Goal: Communication & Community: Answer question/provide support

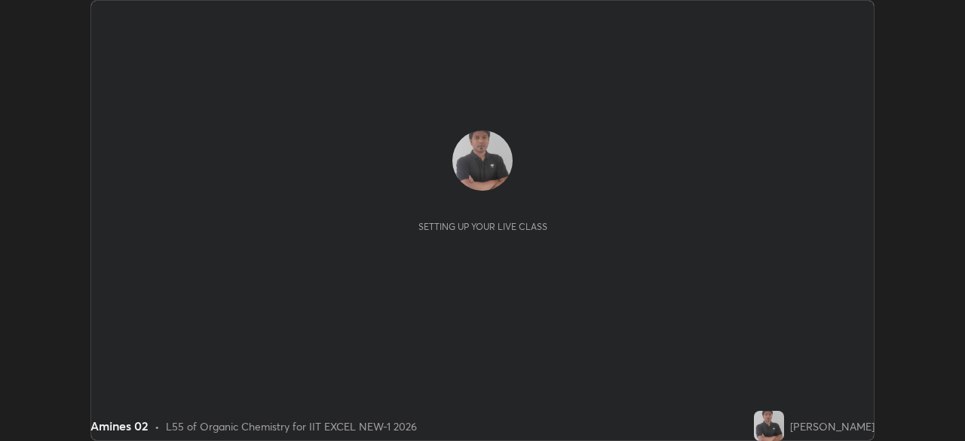
scroll to position [441, 964]
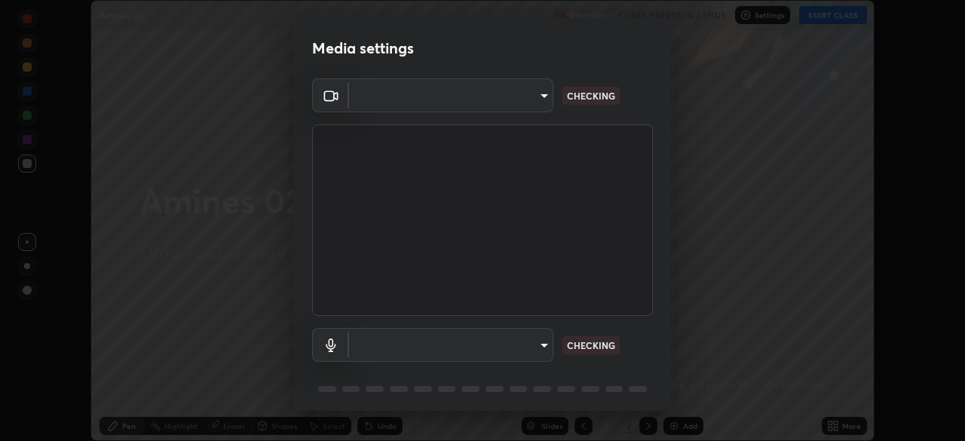
click at [512, 103] on body "Erase all Amines 02 Recording CLASS STARTS IN 2 MINS Settings START CLASS Setti…" at bounding box center [482, 220] width 965 height 441
click at [508, 100] on div at bounding box center [482, 220] width 965 height 441
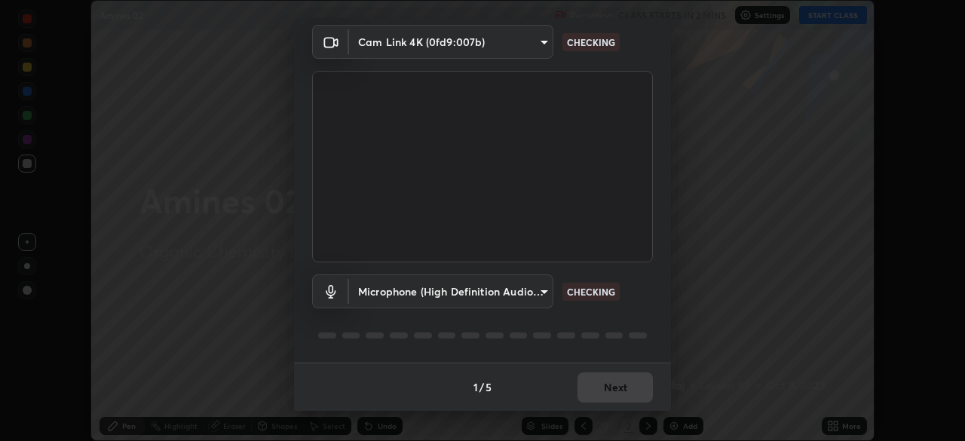
type input "4d63cd10dcc1379e9927399513255d12d620b7bbb39ca773e0f9116a90128a71"
click at [515, 291] on body "Erase all Amines 02 Recording CLASS STARTS IN 2 MINS Settings START CLASS Setti…" at bounding box center [482, 220] width 965 height 441
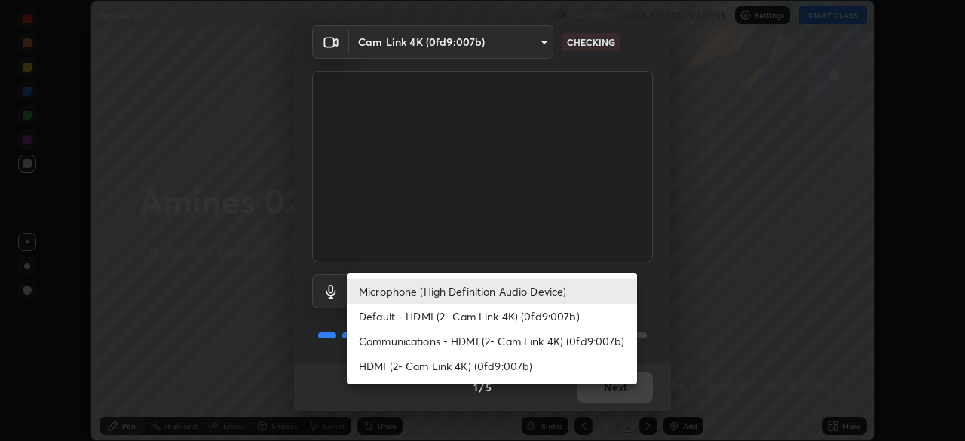
click at [442, 370] on li "HDMI (2- Cam Link 4K) (0fd9:007b)" at bounding box center [492, 366] width 290 height 25
type input "6ffb47fb851f2b5fd4122b4f50b1e702015d3d597fec63146905f50527deba24"
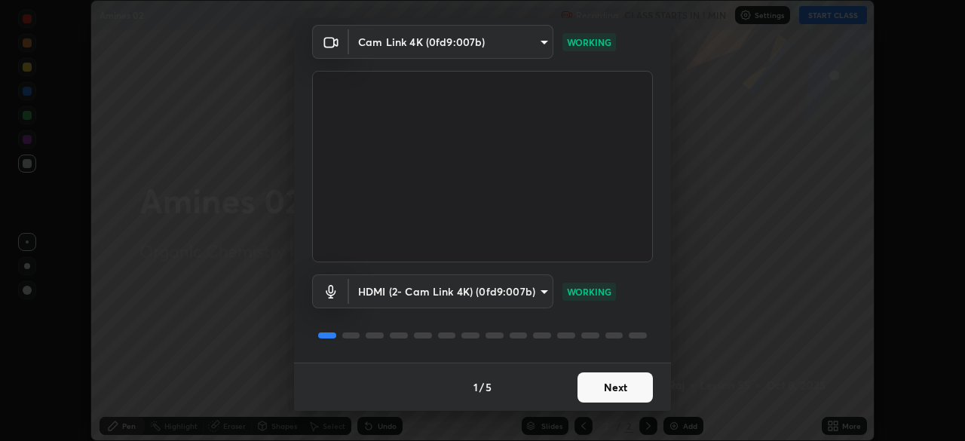
click at [616, 387] on button "Next" at bounding box center [614, 387] width 75 height 30
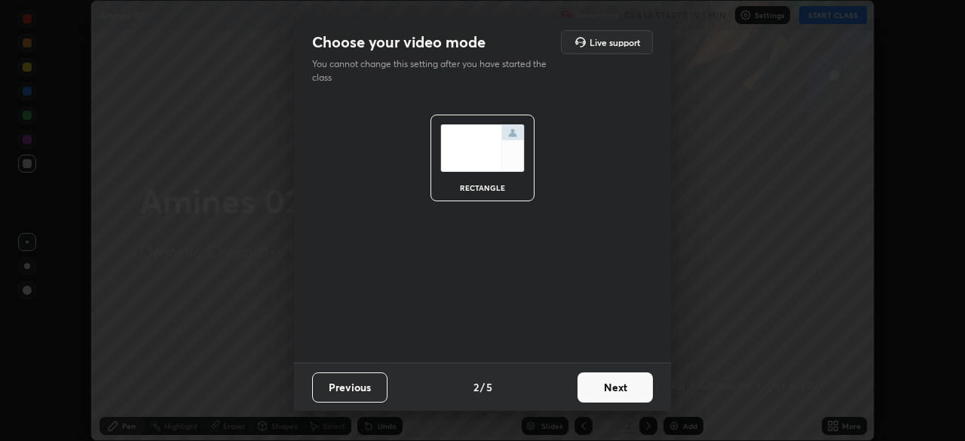
scroll to position [0, 0]
click at [620, 388] on button "Next" at bounding box center [614, 387] width 75 height 30
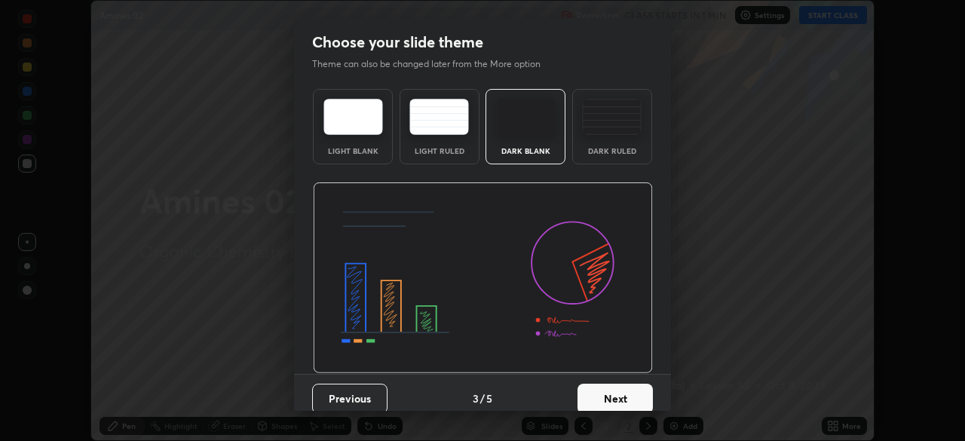
click at [628, 392] on button "Next" at bounding box center [614, 399] width 75 height 30
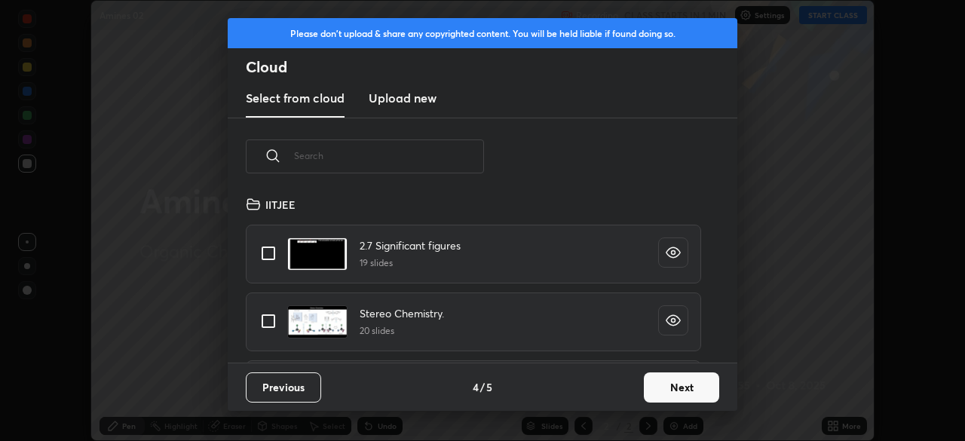
scroll to position [167, 484]
click at [420, 107] on new "Upload new" at bounding box center [403, 99] width 68 height 38
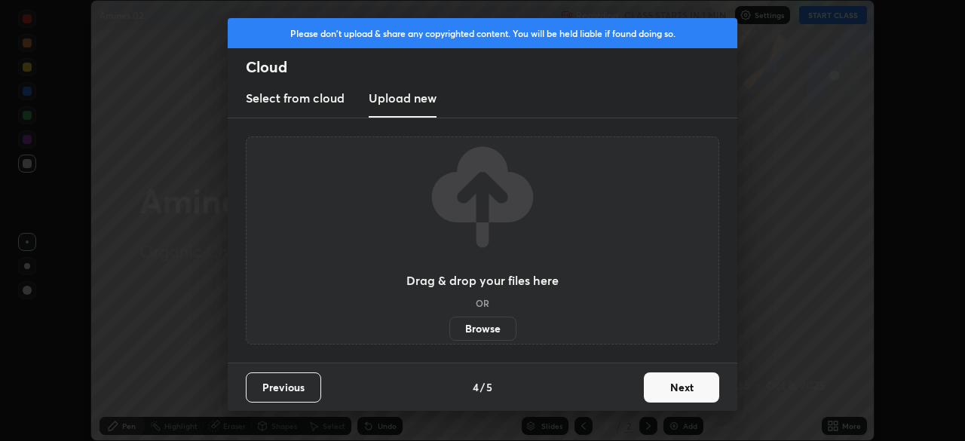
click at [486, 332] on label "Browse" at bounding box center [482, 329] width 67 height 24
click at [449, 332] on input "Browse" at bounding box center [449, 329] width 0 height 24
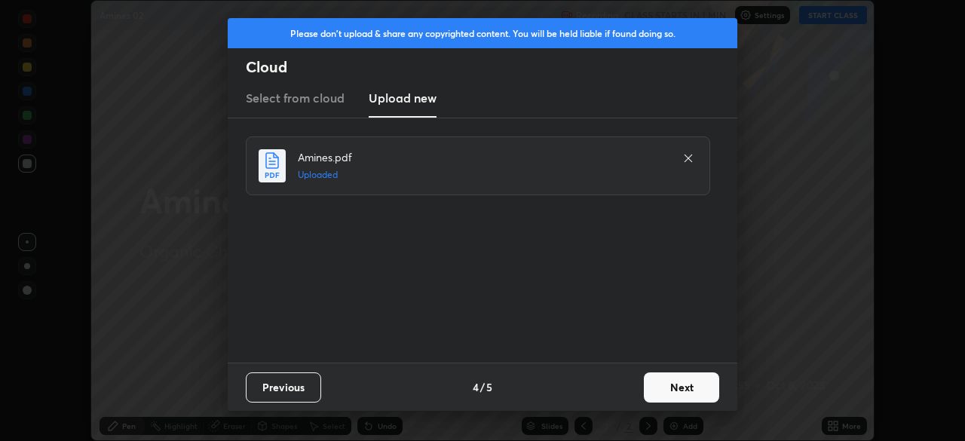
click at [678, 388] on button "Next" at bounding box center [681, 387] width 75 height 30
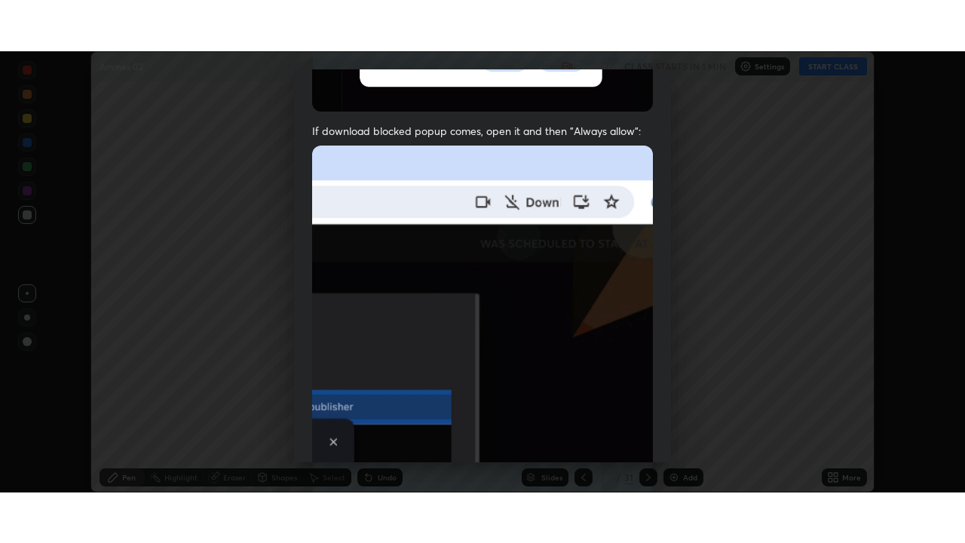
scroll to position [361, 0]
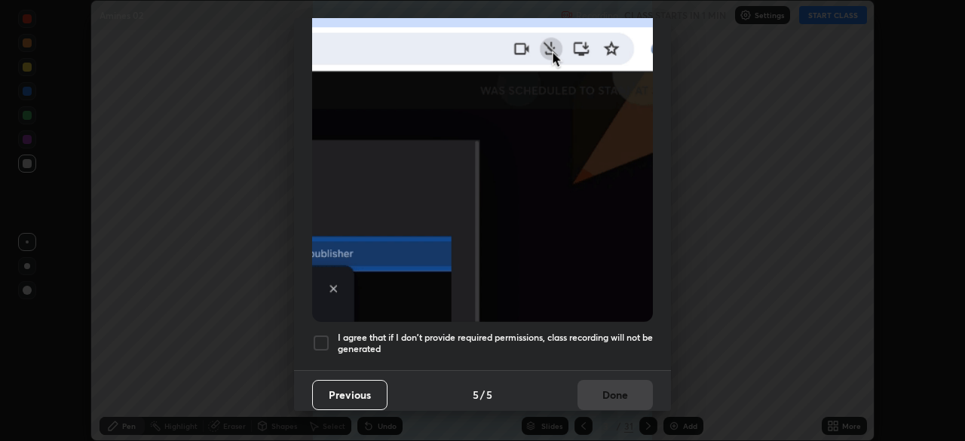
click at [327, 342] on div at bounding box center [321, 343] width 18 height 18
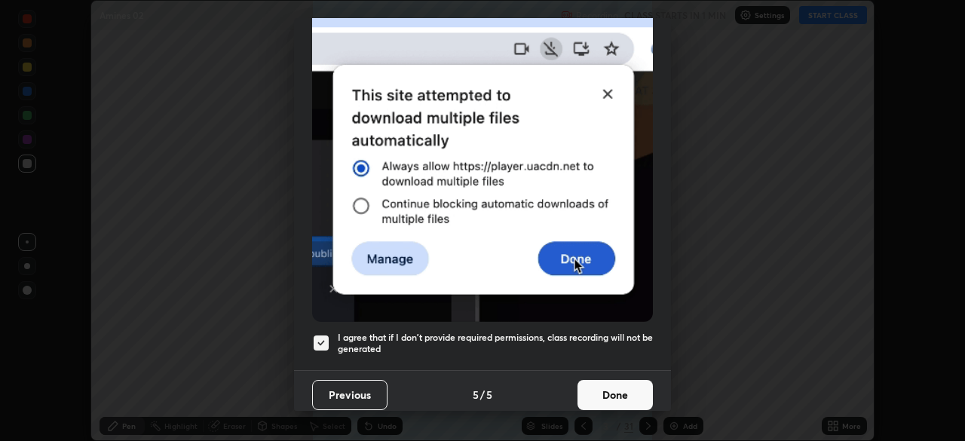
click at [604, 381] on button "Done" at bounding box center [614, 395] width 75 height 30
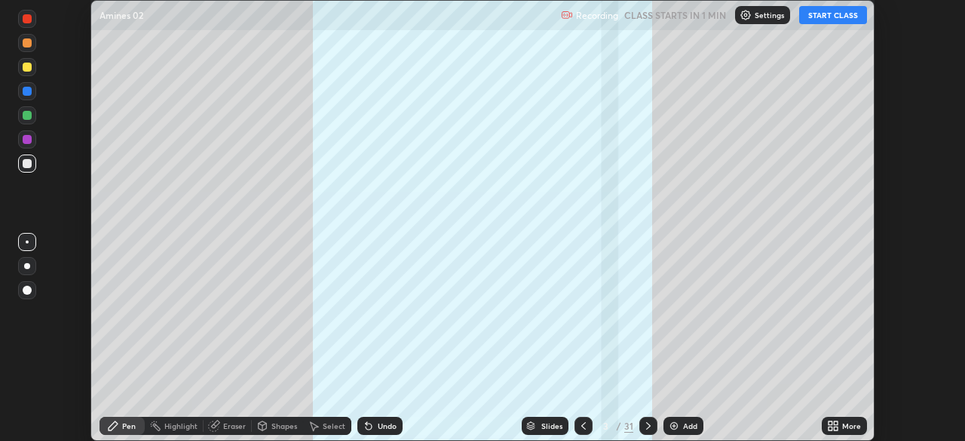
click at [830, 423] on icon at bounding box center [830, 423] width 4 height 4
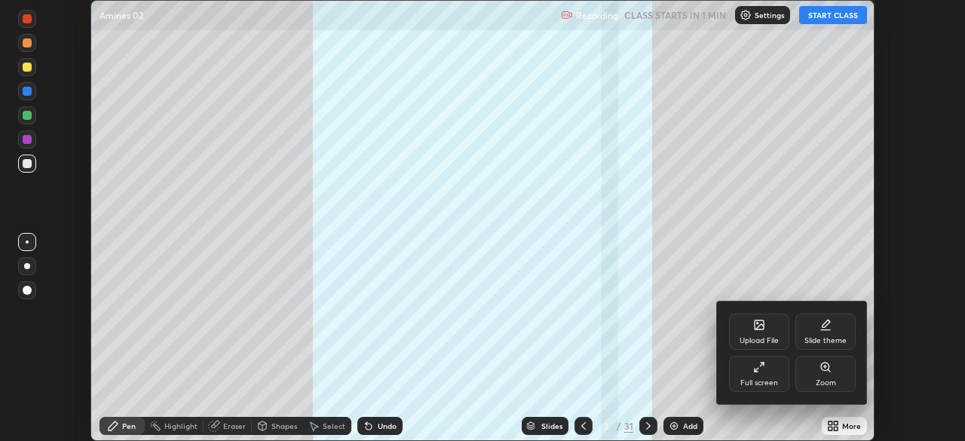
click at [761, 383] on div "Full screen" at bounding box center [759, 383] width 38 height 8
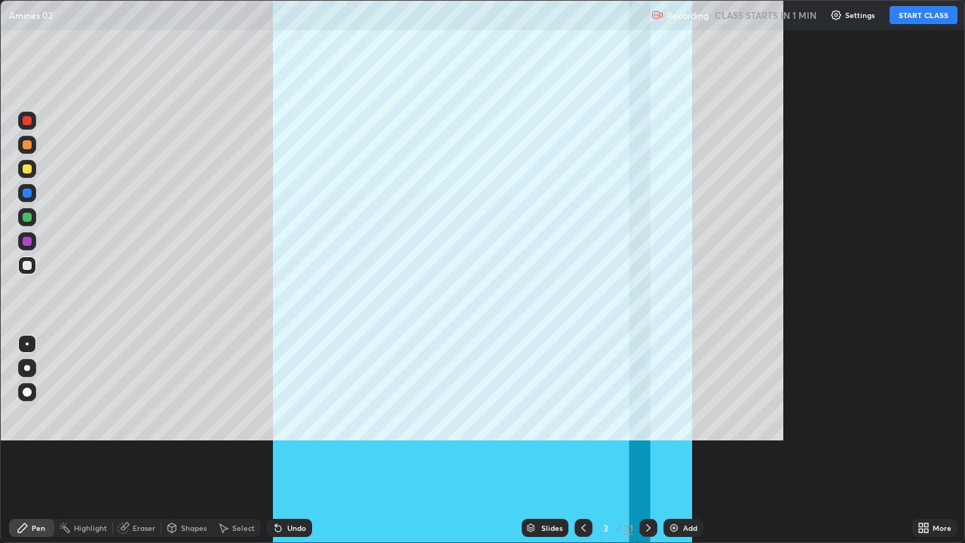
scroll to position [543, 965]
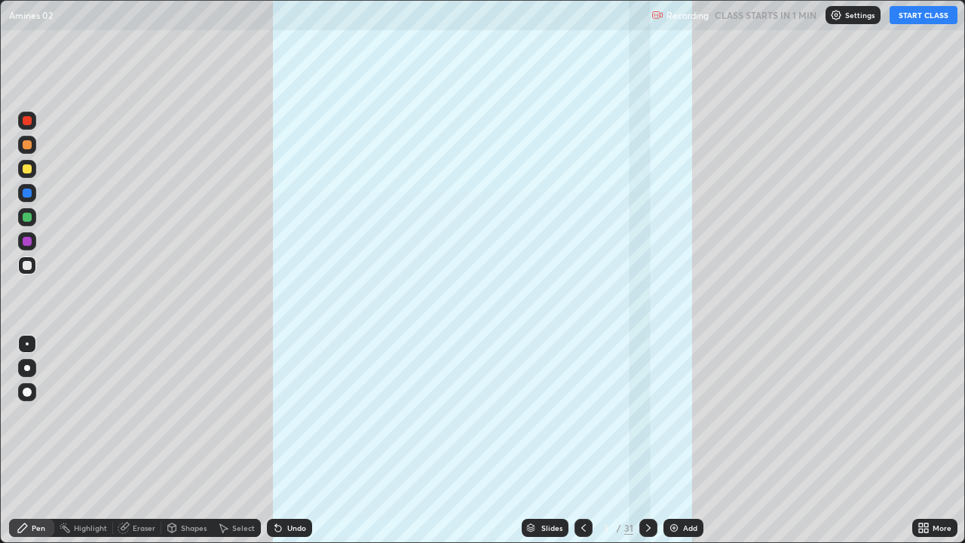
click at [582, 440] on icon at bounding box center [583, 528] width 12 height 12
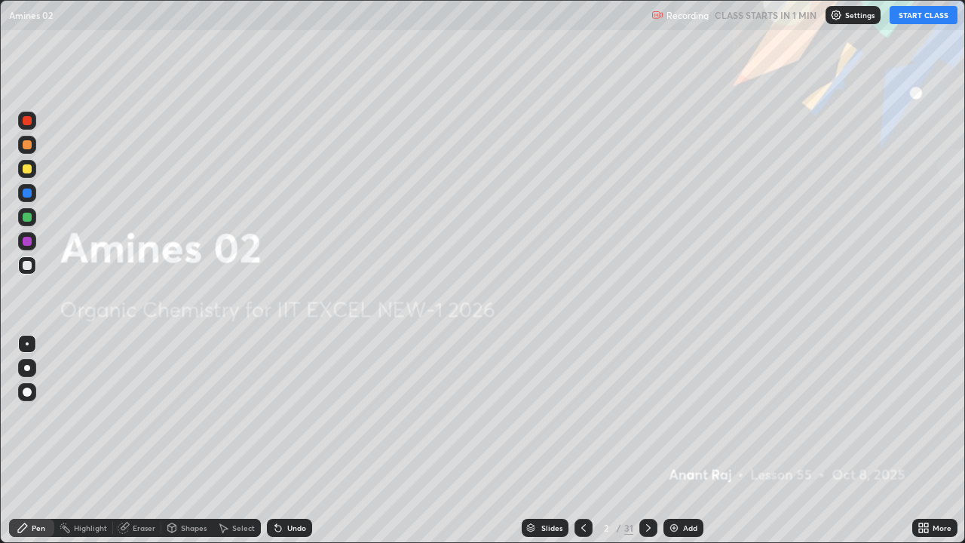
click at [837, 16] on img at bounding box center [836, 15] width 12 height 12
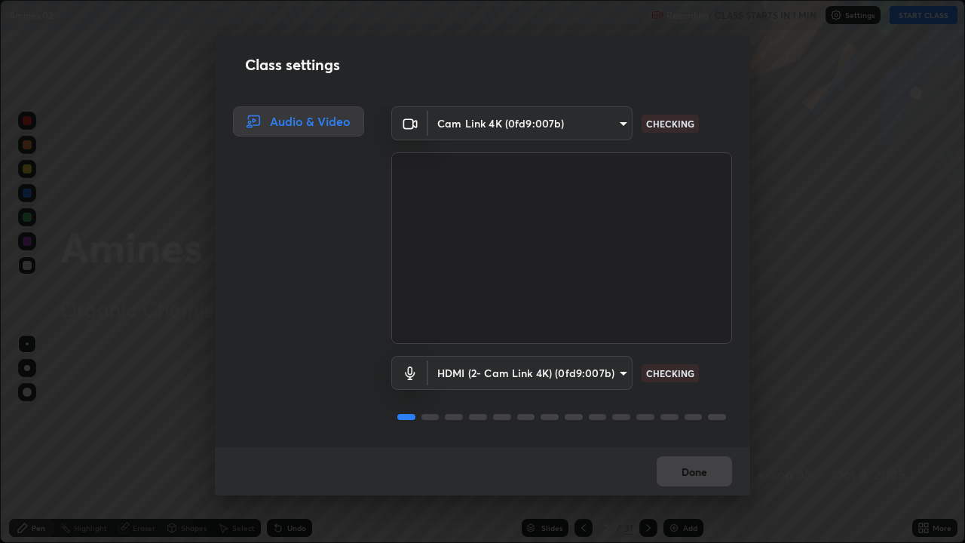
scroll to position [2, 0]
click at [691, 440] on button "Done" at bounding box center [694, 471] width 75 height 30
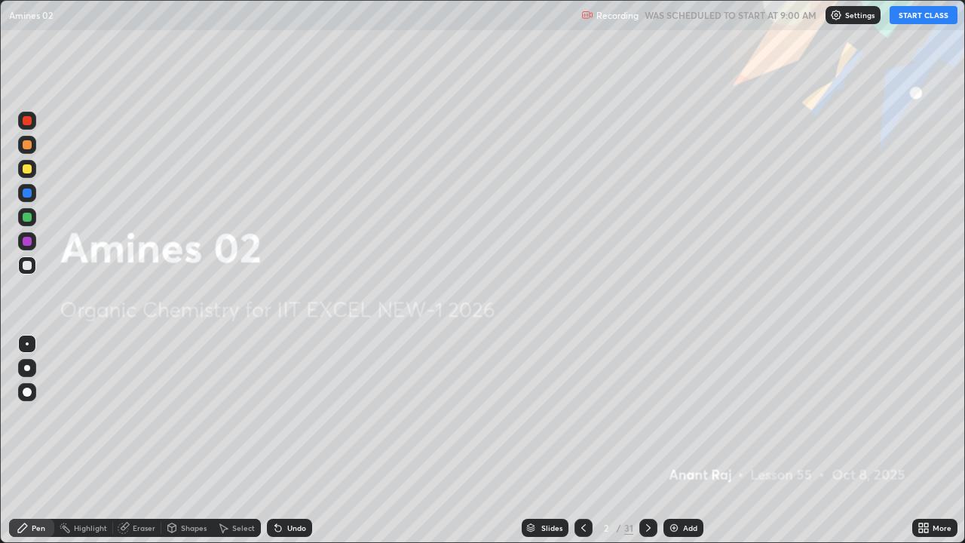
click at [926, 440] on icon at bounding box center [926, 525] width 4 height 4
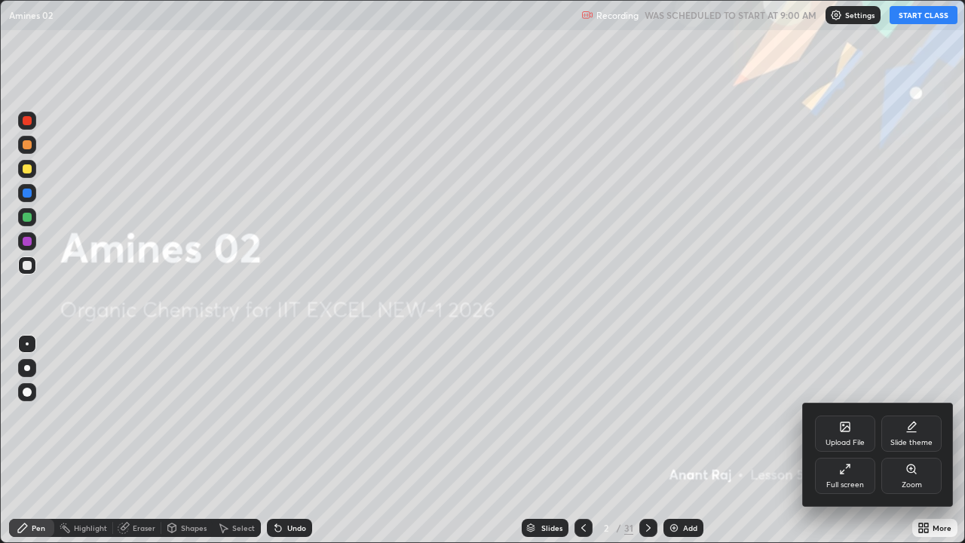
click at [765, 415] on div at bounding box center [482, 271] width 965 height 543
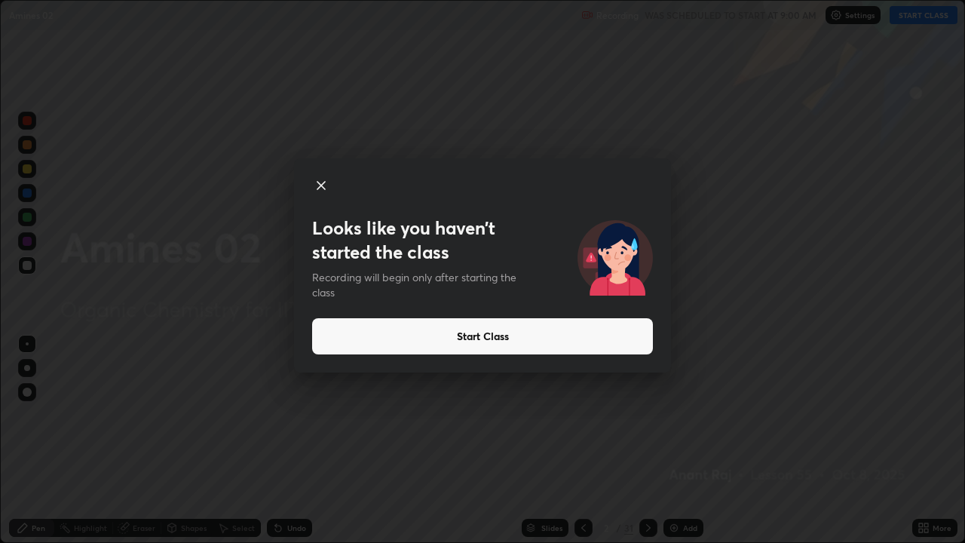
click at [479, 341] on button "Start Class" at bounding box center [482, 336] width 341 height 36
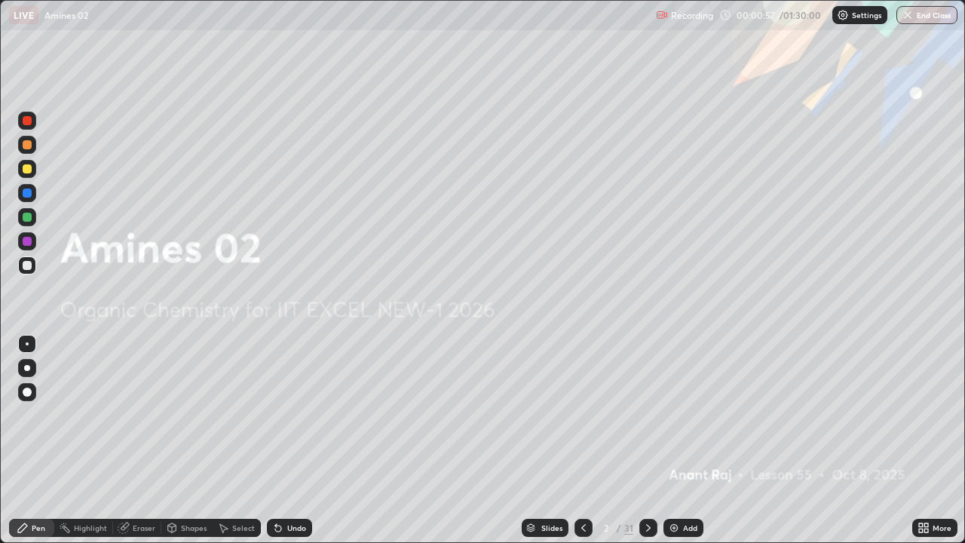
click at [627, 440] on div "31" at bounding box center [628, 528] width 9 height 14
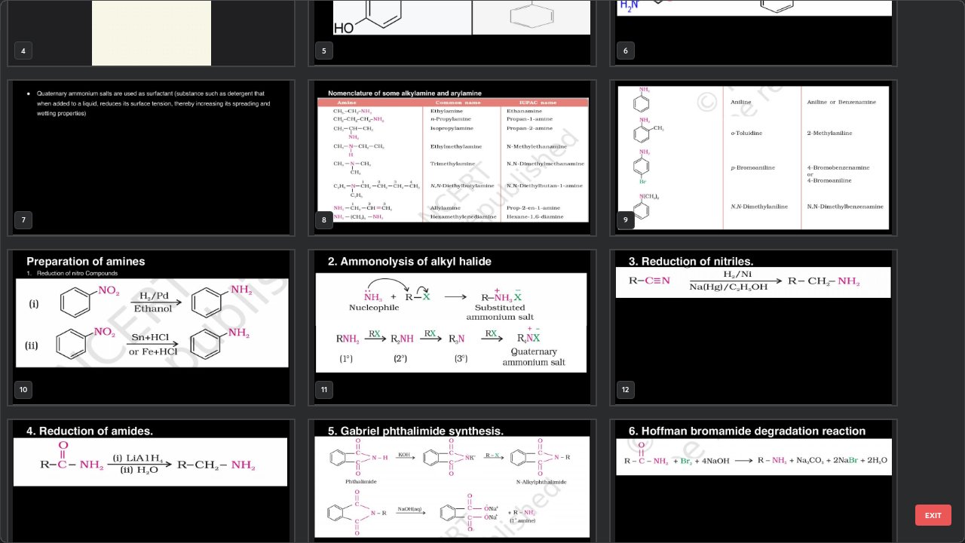
scroll to position [260, 0]
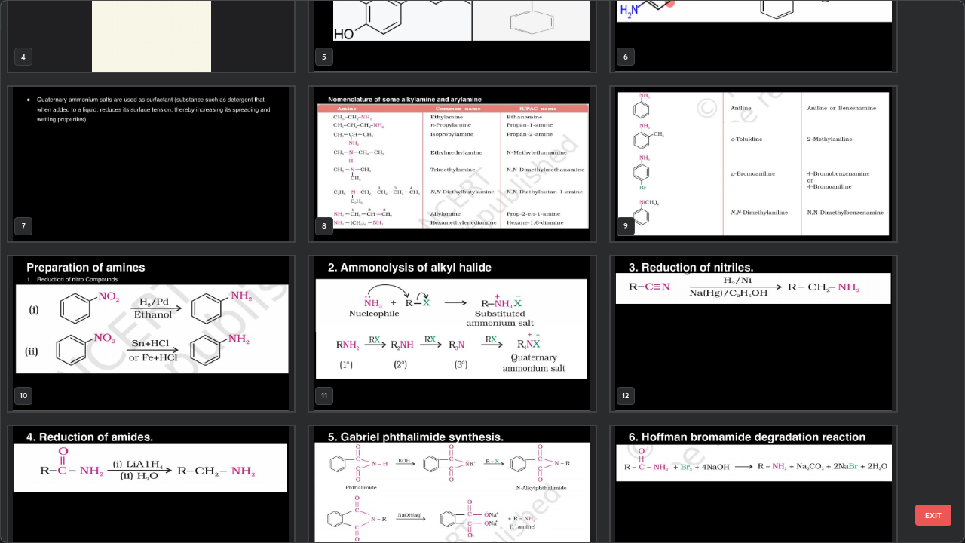
click at [253, 354] on img "grid" at bounding box center [151, 333] width 286 height 155
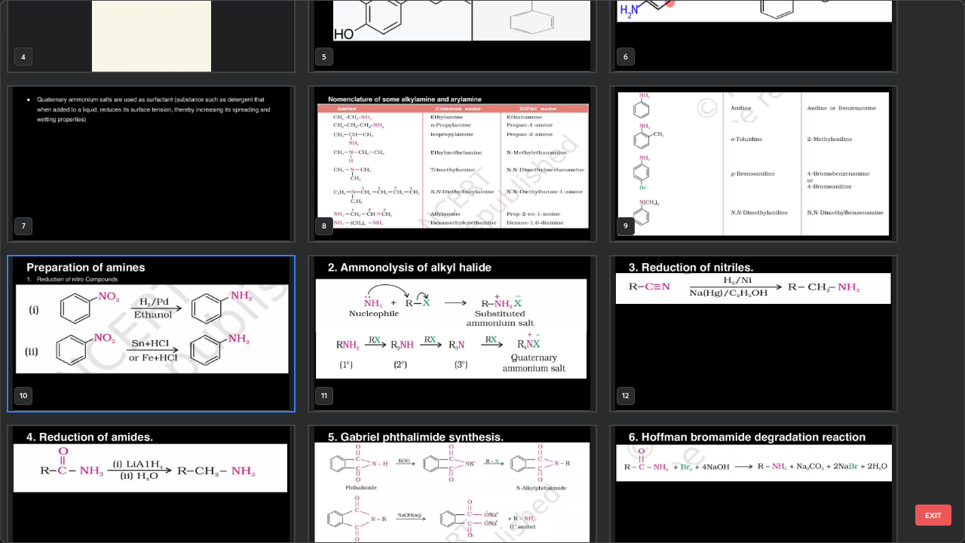
click at [246, 360] on img "grid" at bounding box center [151, 333] width 286 height 155
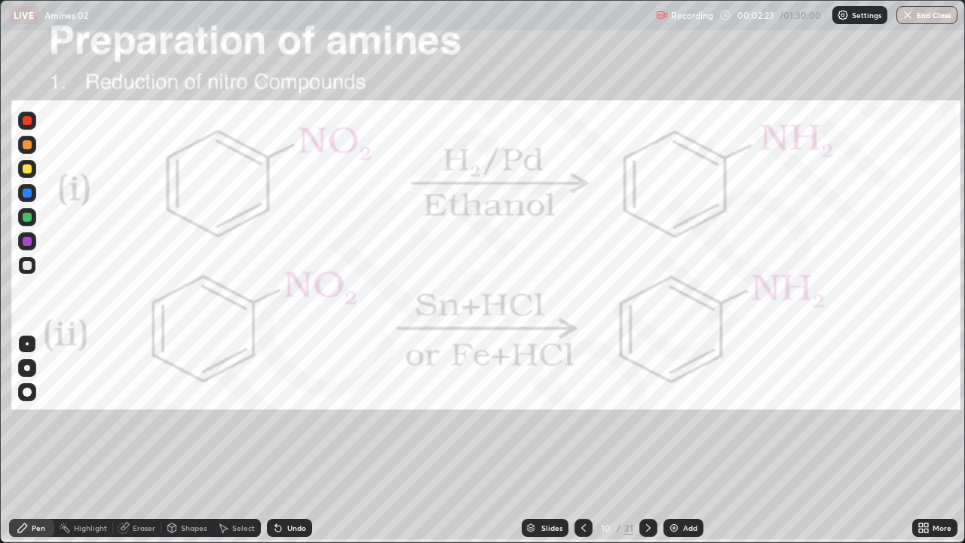
click at [647, 440] on icon at bounding box center [648, 528] width 12 height 12
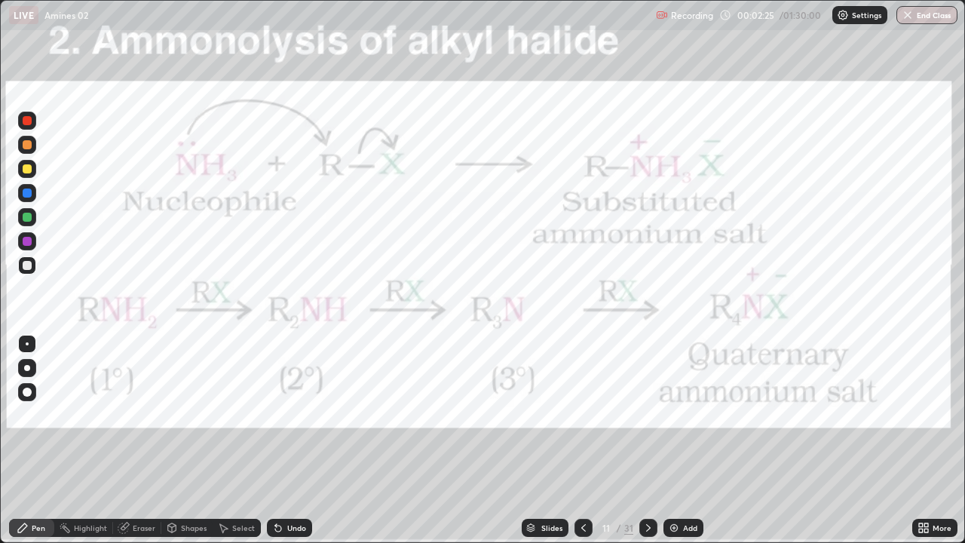
click at [650, 440] on icon at bounding box center [648, 528] width 12 height 12
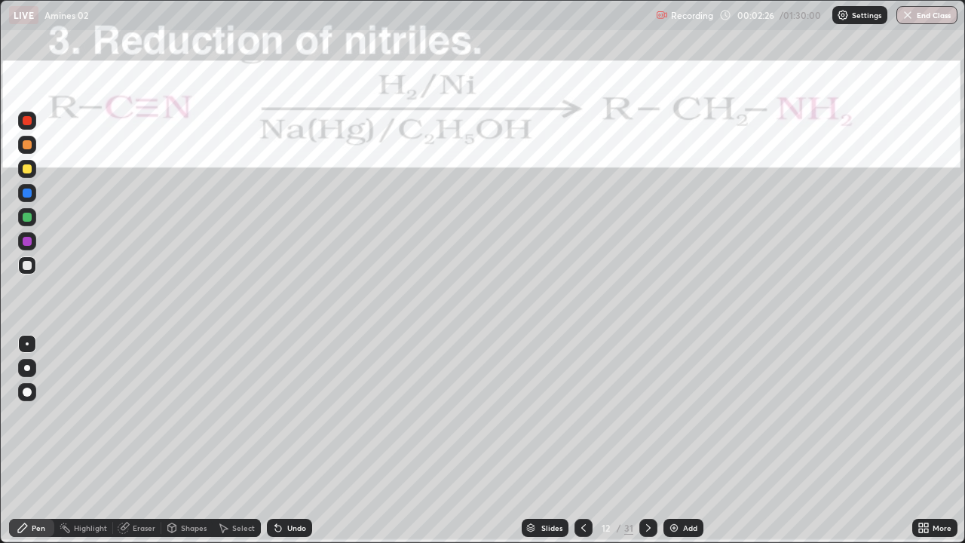
click at [580, 440] on icon at bounding box center [583, 528] width 12 height 12
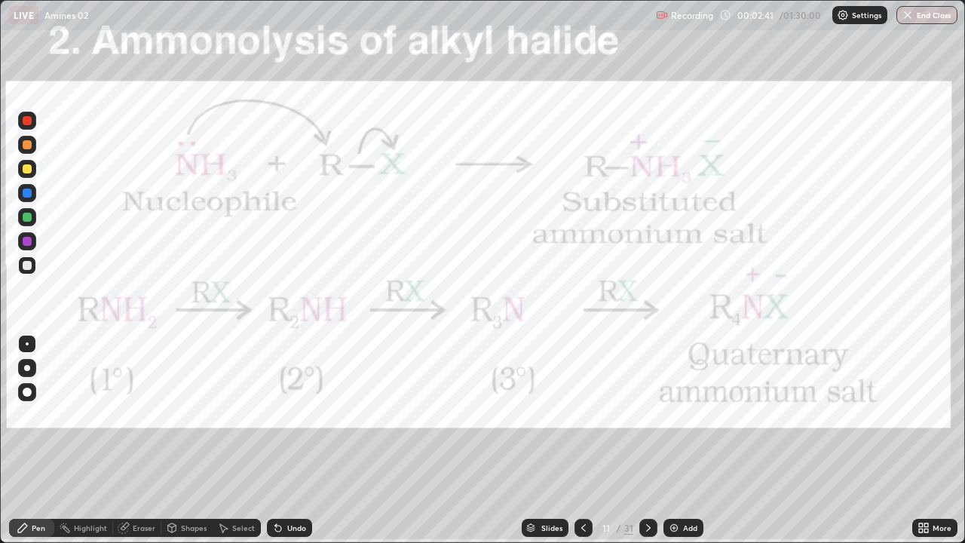
click at [668, 440] on img at bounding box center [674, 528] width 12 height 12
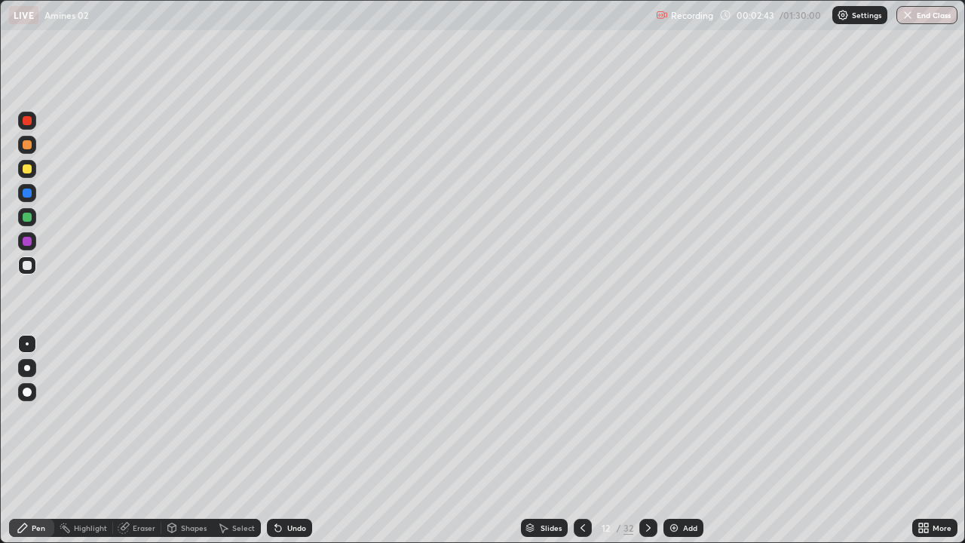
click at [31, 268] on div at bounding box center [27, 265] width 18 height 18
click at [141, 440] on div "Eraser" at bounding box center [144, 528] width 23 height 8
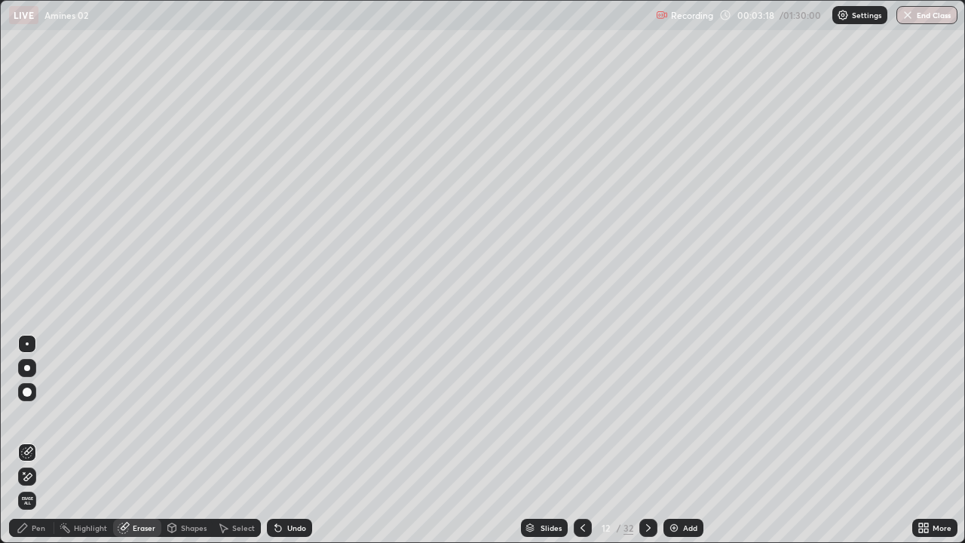
click at [38, 440] on div "Pen" at bounding box center [39, 528] width 14 height 8
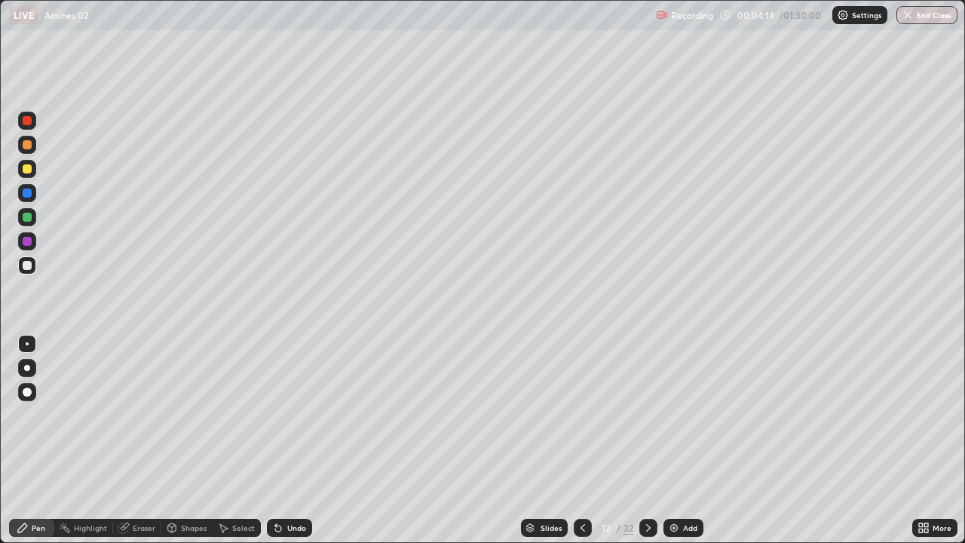
click at [150, 440] on div "Eraser" at bounding box center [144, 528] width 23 height 8
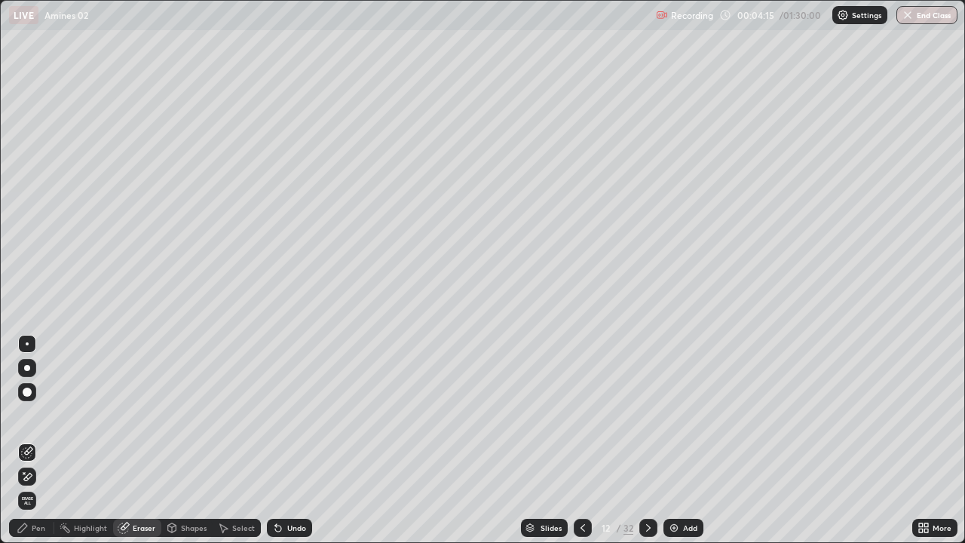
click at [31, 440] on icon at bounding box center [27, 476] width 12 height 13
click at [36, 440] on div "Pen" at bounding box center [39, 528] width 14 height 8
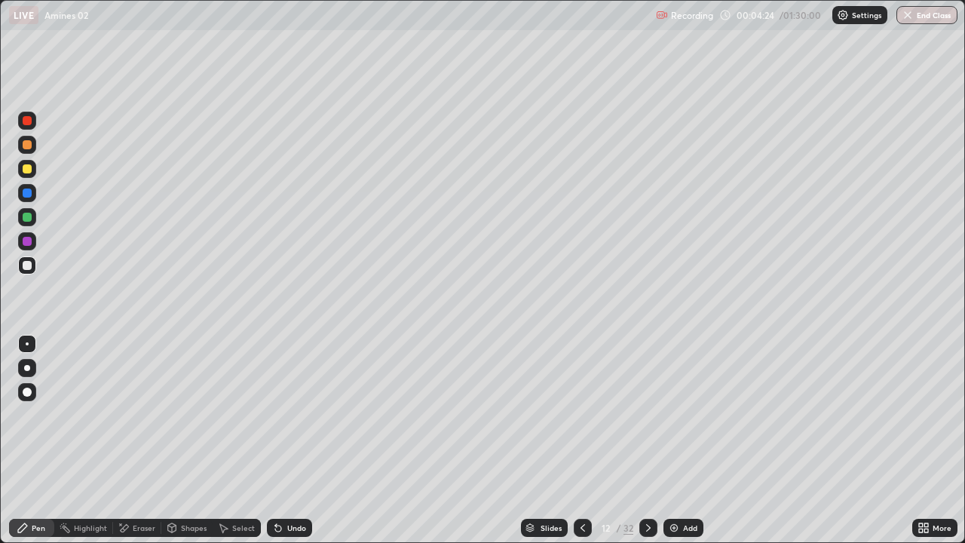
click at [299, 440] on div "Undo" at bounding box center [296, 528] width 19 height 8
click at [279, 440] on icon at bounding box center [278, 528] width 6 height 6
click at [276, 440] on icon at bounding box center [278, 528] width 12 height 12
click at [275, 440] on icon at bounding box center [276, 525] width 2 height 2
click at [281, 440] on div "Undo" at bounding box center [289, 528] width 45 height 18
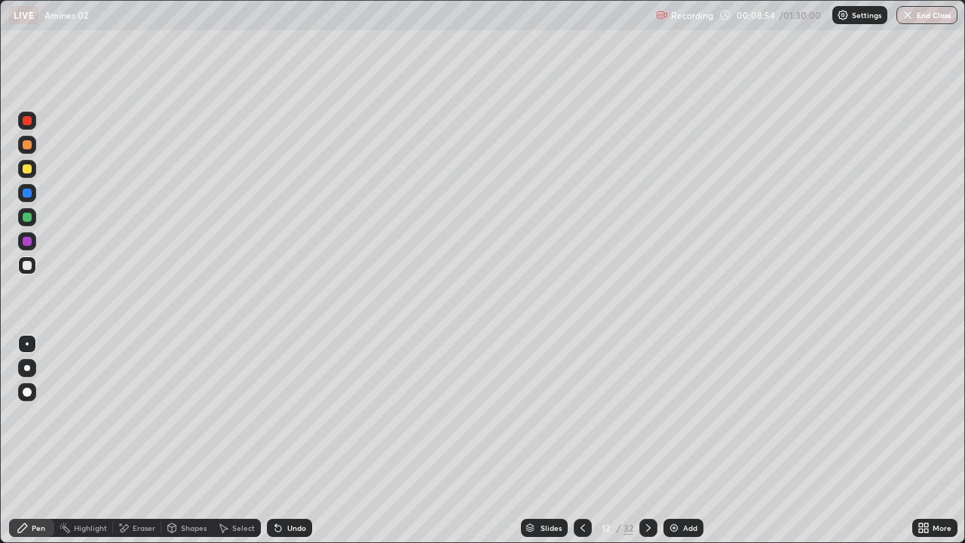
click at [675, 440] on img at bounding box center [674, 528] width 12 height 12
click at [277, 440] on icon at bounding box center [278, 528] width 6 height 6
click at [583, 440] on icon at bounding box center [583, 528] width 12 height 12
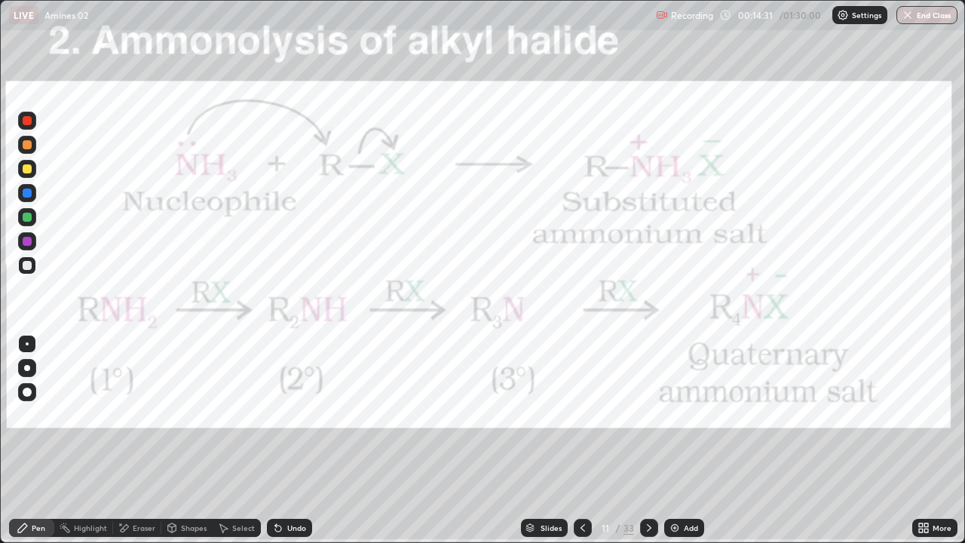
click at [648, 440] on icon at bounding box center [649, 528] width 12 height 12
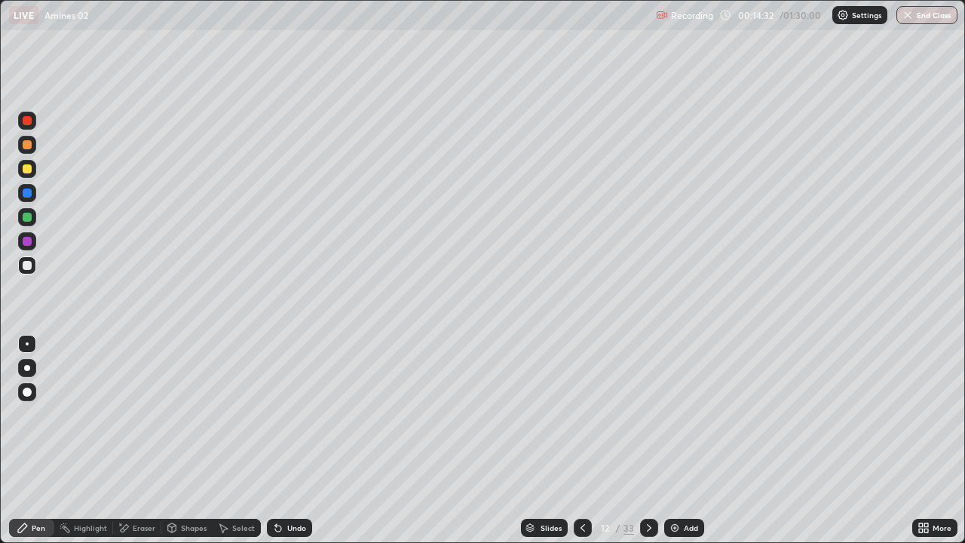
click at [648, 440] on icon at bounding box center [649, 528] width 5 height 8
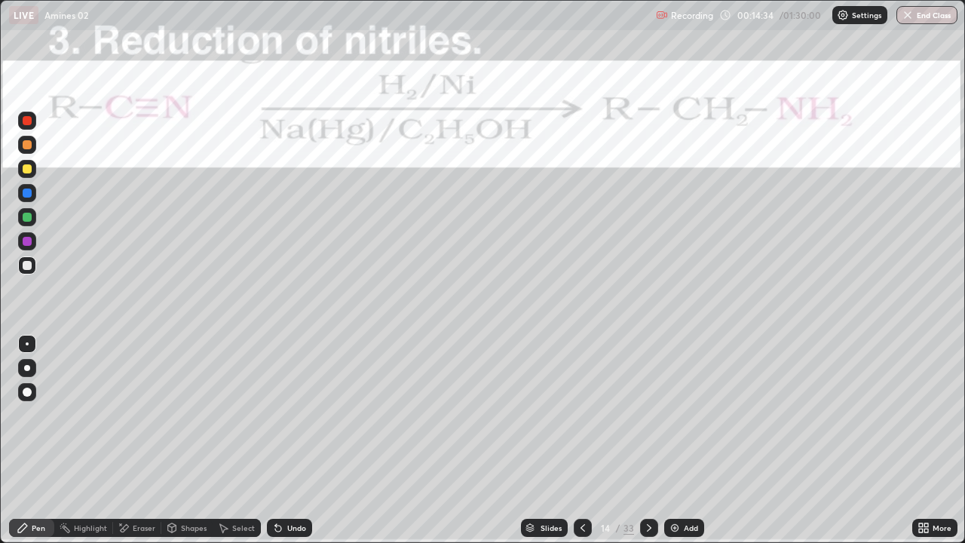
click at [581, 440] on icon at bounding box center [583, 528] width 12 height 12
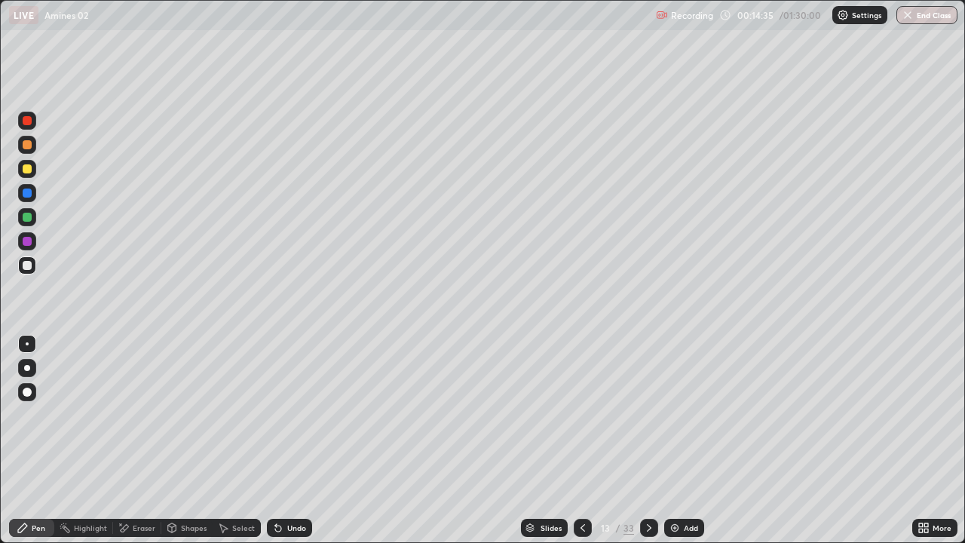
click at [673, 440] on img at bounding box center [675, 528] width 12 height 12
click at [29, 170] on div at bounding box center [27, 168] width 9 height 9
click at [283, 440] on div "Undo" at bounding box center [289, 528] width 45 height 18
click at [294, 440] on div "Undo" at bounding box center [296, 528] width 19 height 8
click at [581, 440] on icon at bounding box center [582, 528] width 5 height 8
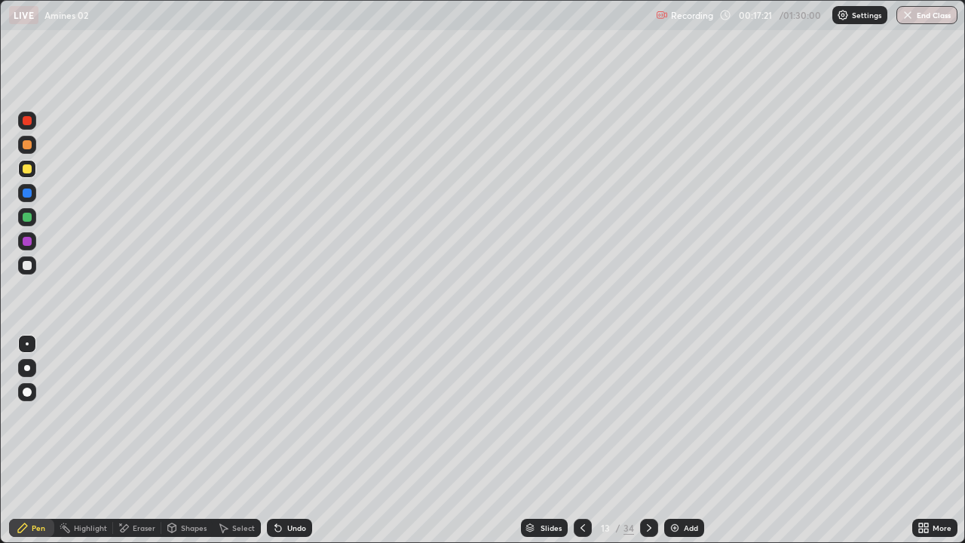
click at [581, 440] on icon at bounding box center [582, 528] width 5 height 8
click at [580, 440] on icon at bounding box center [583, 528] width 12 height 12
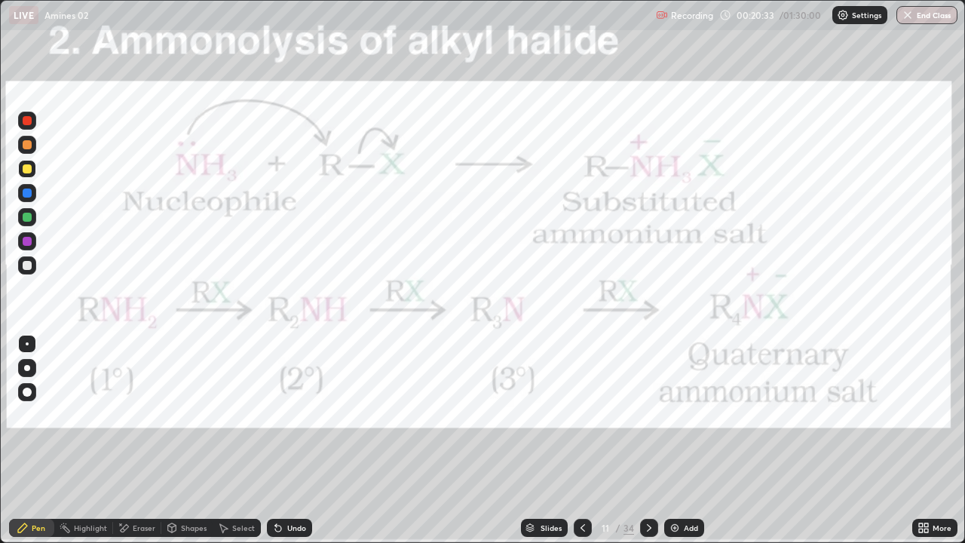
click at [645, 440] on div at bounding box center [649, 528] width 18 height 18
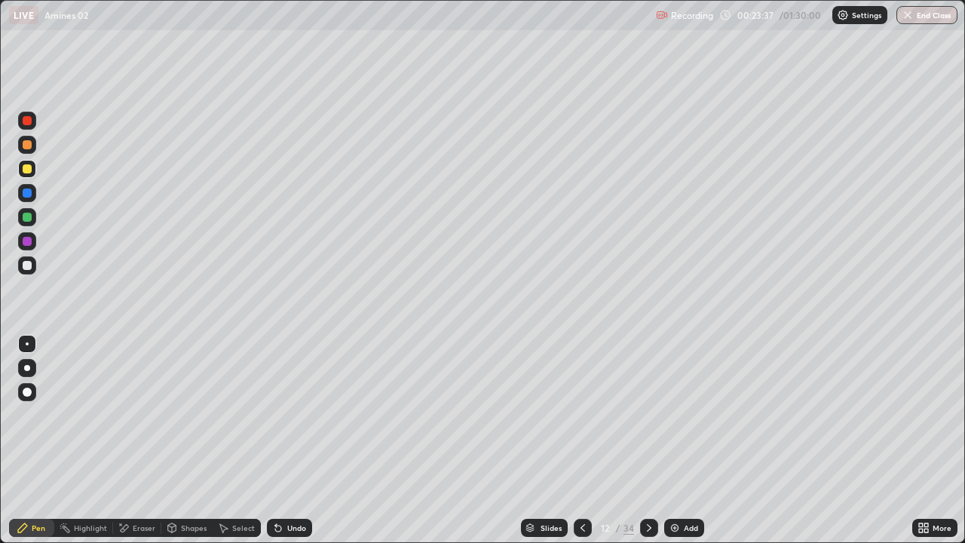
click at [648, 440] on icon at bounding box center [649, 528] width 5 height 8
click at [647, 440] on icon at bounding box center [649, 528] width 12 height 12
click at [28, 266] on div at bounding box center [27, 265] width 9 height 9
click at [648, 440] on icon at bounding box center [649, 528] width 5 height 8
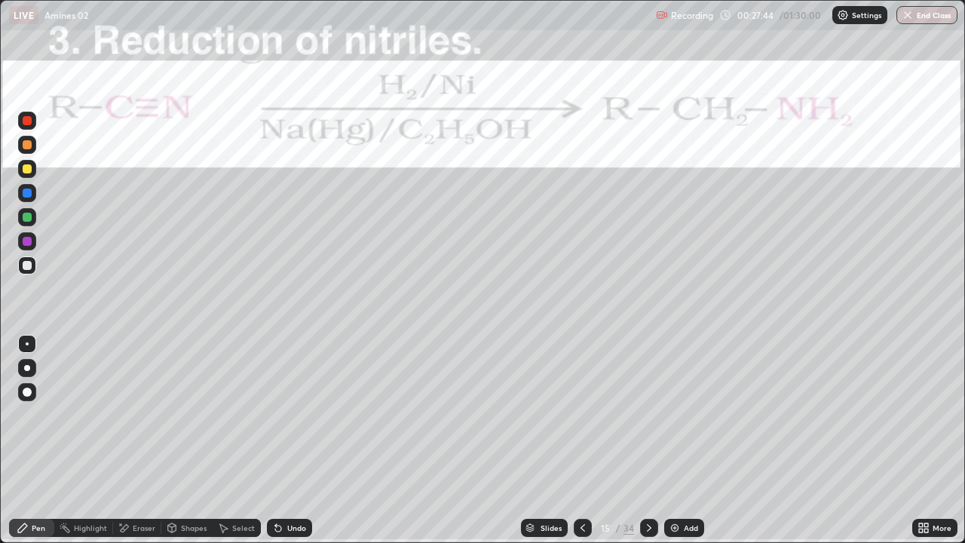
click at [289, 440] on div "Undo" at bounding box center [289, 528] width 45 height 18
click at [281, 440] on icon at bounding box center [278, 528] width 12 height 12
click at [287, 440] on div "Undo" at bounding box center [296, 528] width 19 height 8
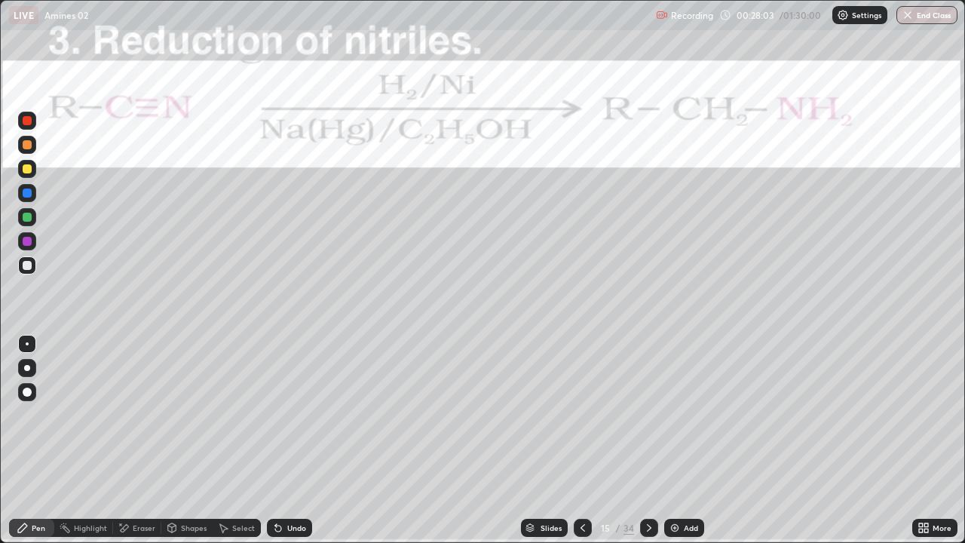
click at [287, 440] on div "Undo" at bounding box center [296, 528] width 19 height 8
click at [30, 124] on div at bounding box center [27, 120] width 9 height 9
click at [284, 440] on div "Undo" at bounding box center [289, 528] width 45 height 18
click at [282, 440] on div "Undo" at bounding box center [289, 528] width 45 height 18
click at [647, 440] on icon at bounding box center [649, 528] width 12 height 12
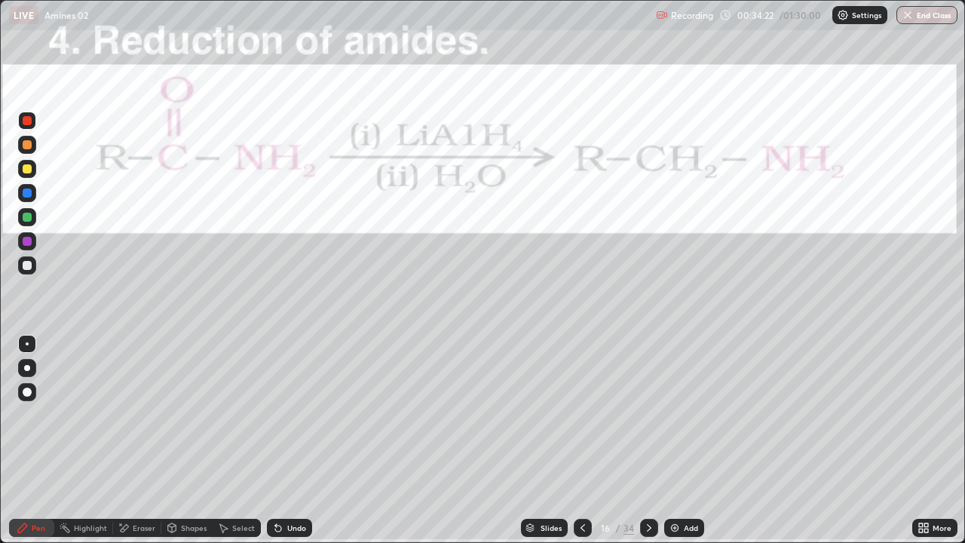
click at [87, 440] on div "Highlight" at bounding box center [90, 528] width 33 height 8
click at [29, 124] on div at bounding box center [27, 120] width 9 height 9
click at [29, 221] on div at bounding box center [27, 217] width 9 height 9
click at [26, 440] on icon at bounding box center [23, 528] width 12 height 12
click at [29, 268] on div at bounding box center [27, 265] width 9 height 9
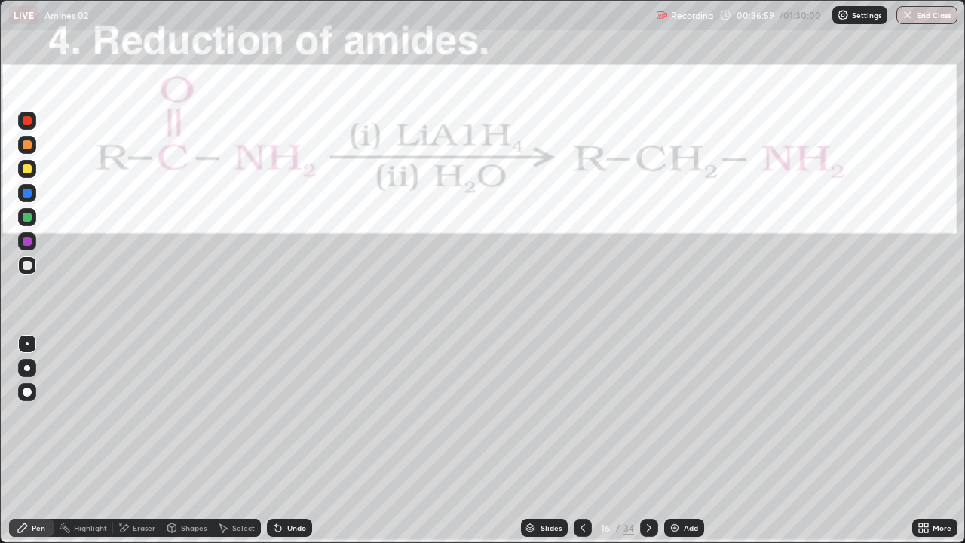
click at [292, 440] on div "Undo" at bounding box center [296, 528] width 19 height 8
click at [646, 440] on icon at bounding box center [649, 528] width 12 height 12
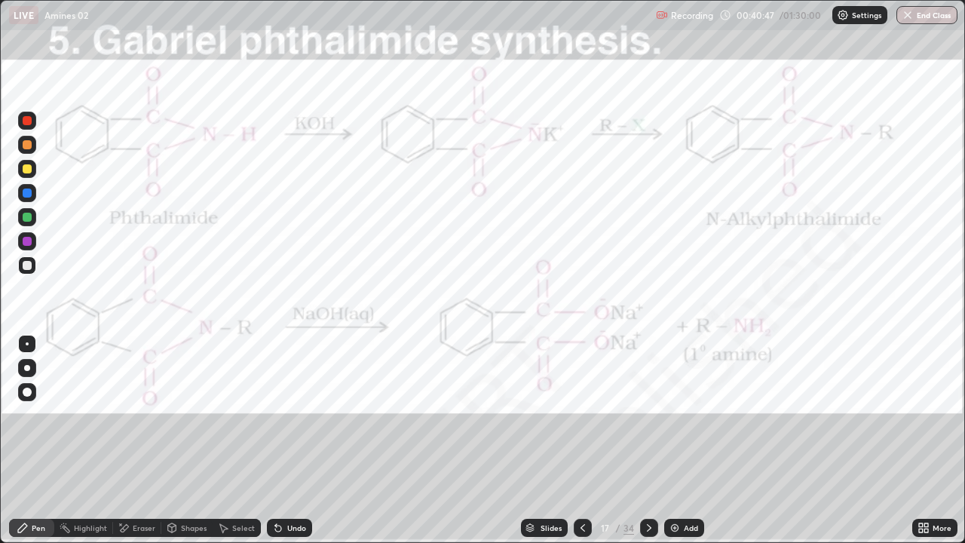
click at [581, 440] on icon at bounding box center [583, 528] width 12 height 12
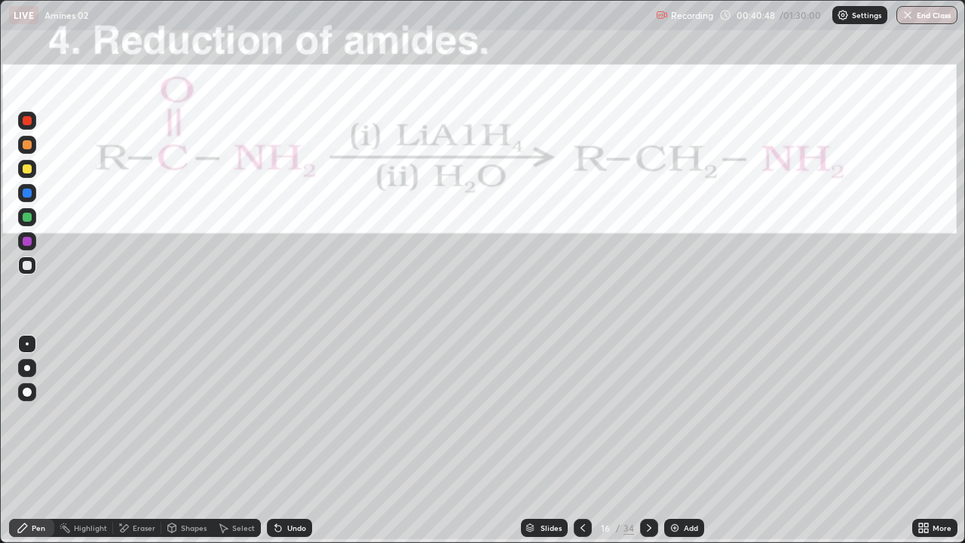
click at [673, 440] on img at bounding box center [675, 528] width 12 height 12
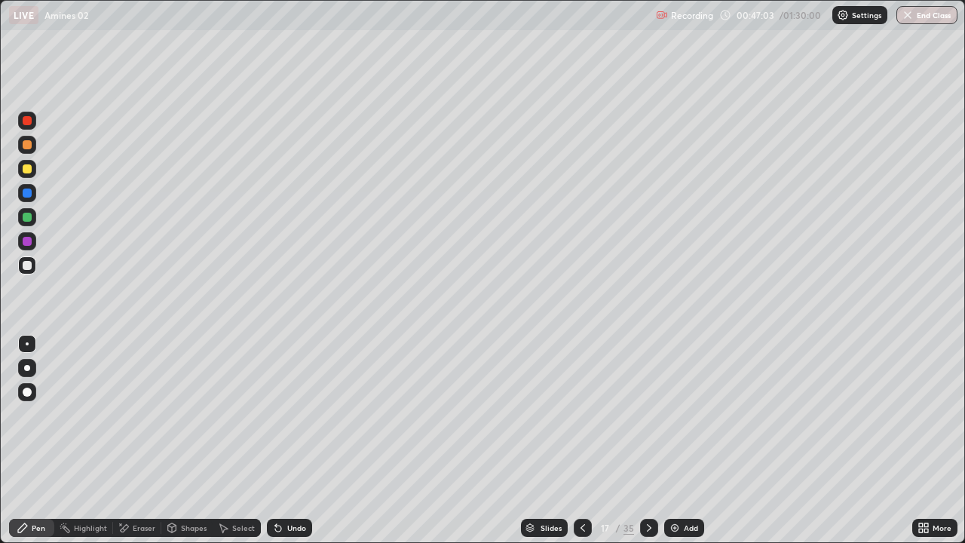
click at [672, 440] on img at bounding box center [675, 528] width 12 height 12
click at [28, 168] on div at bounding box center [27, 168] width 9 height 9
click at [28, 215] on div at bounding box center [27, 217] width 9 height 9
click at [581, 440] on icon at bounding box center [583, 528] width 12 height 12
click at [574, 440] on div at bounding box center [583, 528] width 18 height 18
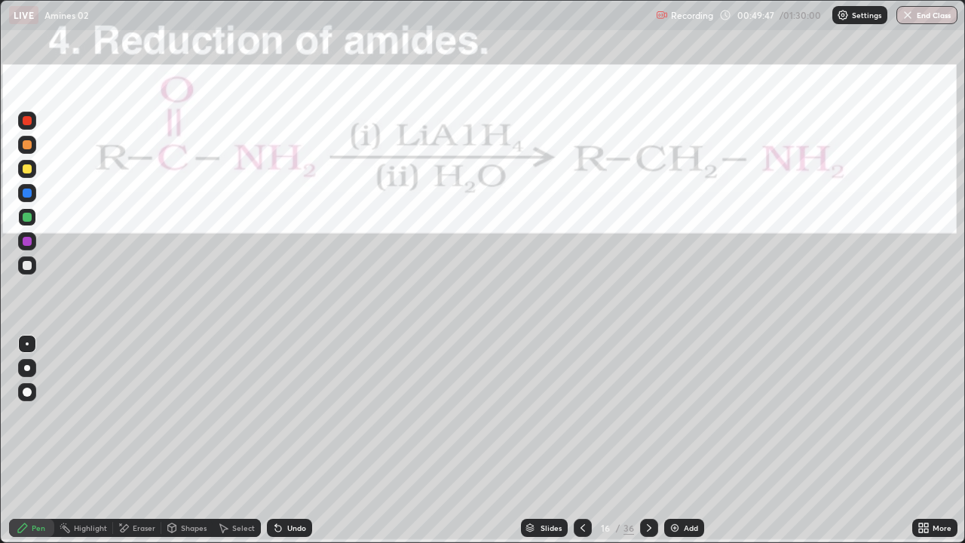
click at [574, 440] on div at bounding box center [583, 528] width 18 height 18
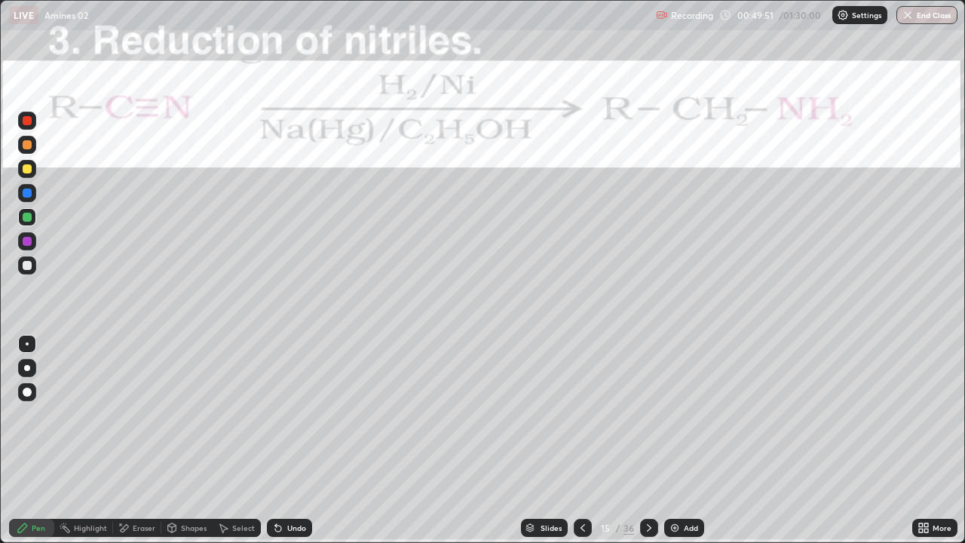
click at [647, 440] on icon at bounding box center [649, 528] width 12 height 12
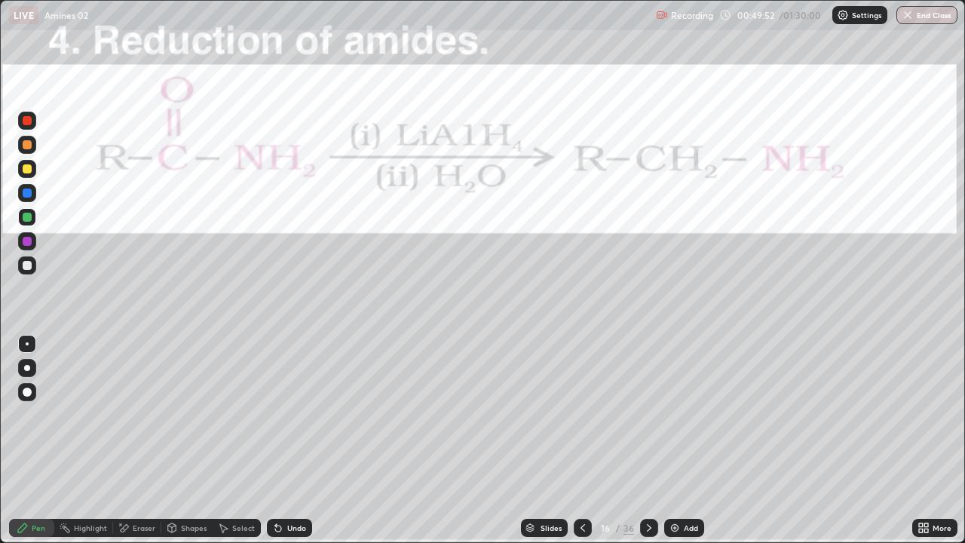
click at [648, 440] on icon at bounding box center [649, 528] width 12 height 12
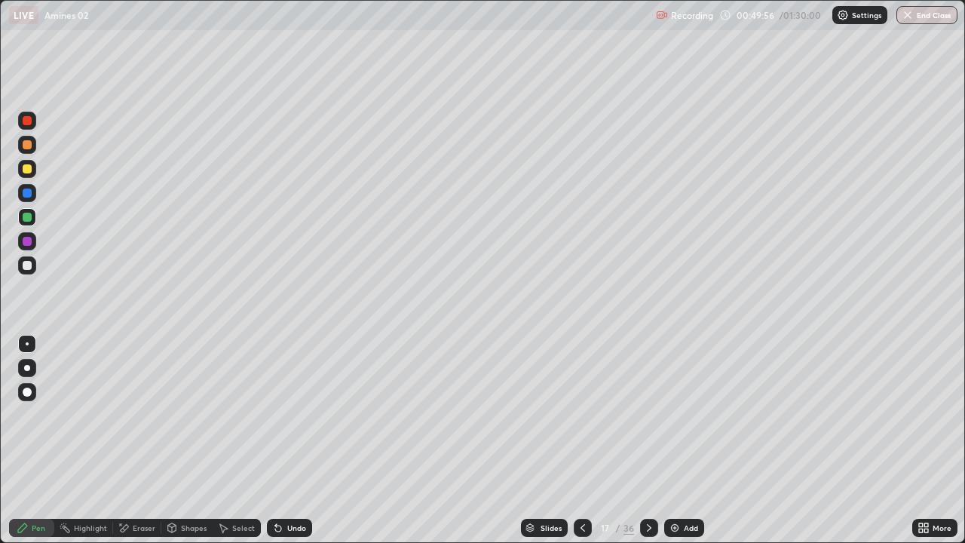
click at [648, 440] on icon at bounding box center [649, 528] width 12 height 12
click at [142, 440] on div "Eraser" at bounding box center [144, 528] width 23 height 8
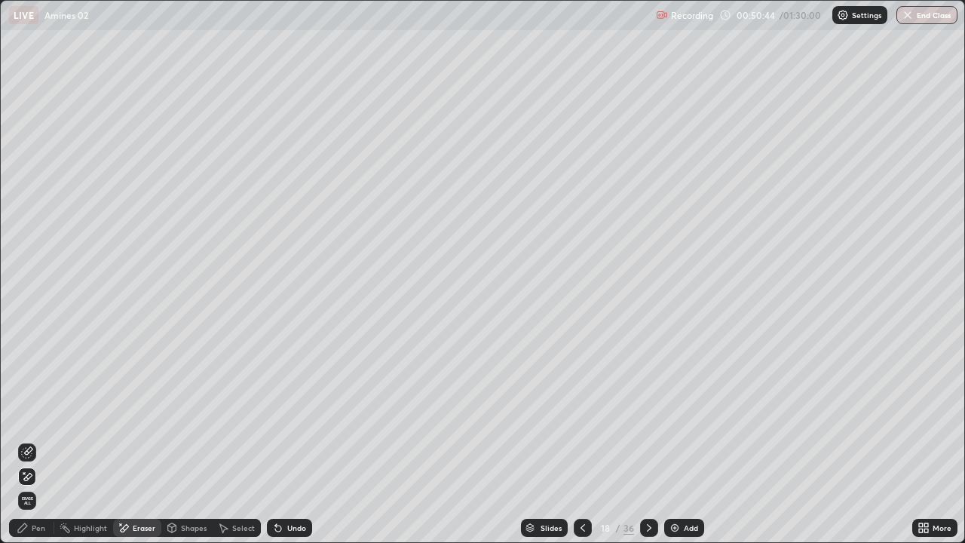
click at [38, 440] on div "Pen" at bounding box center [39, 528] width 14 height 8
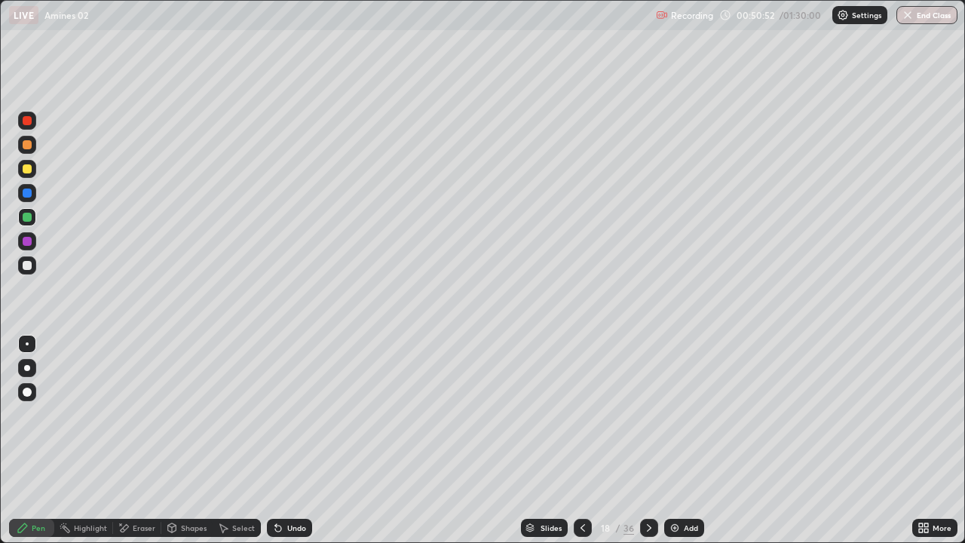
click at [581, 440] on icon at bounding box center [583, 528] width 12 height 12
click at [648, 440] on icon at bounding box center [649, 528] width 5 height 8
click at [133, 440] on div "Eraser" at bounding box center [144, 528] width 23 height 8
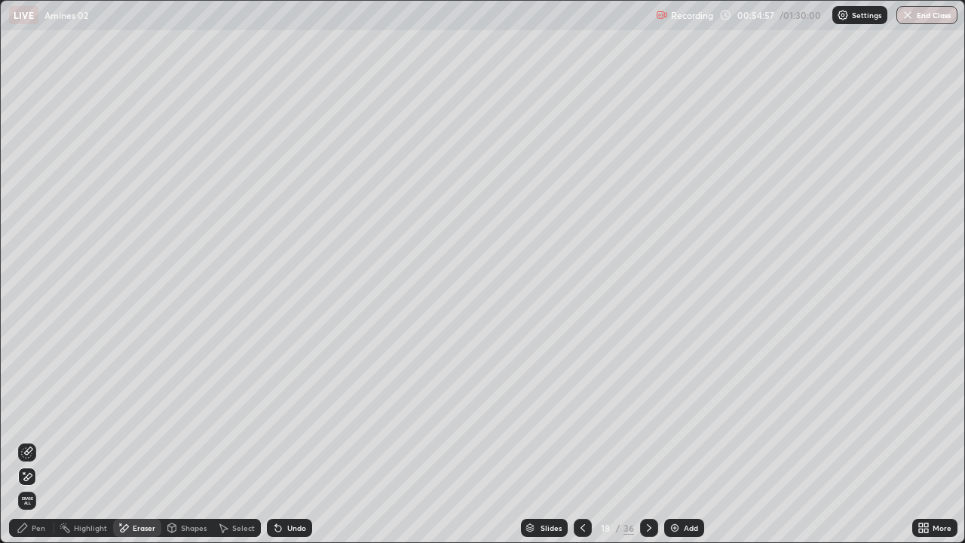
click at [40, 440] on div "Pen" at bounding box center [39, 528] width 14 height 8
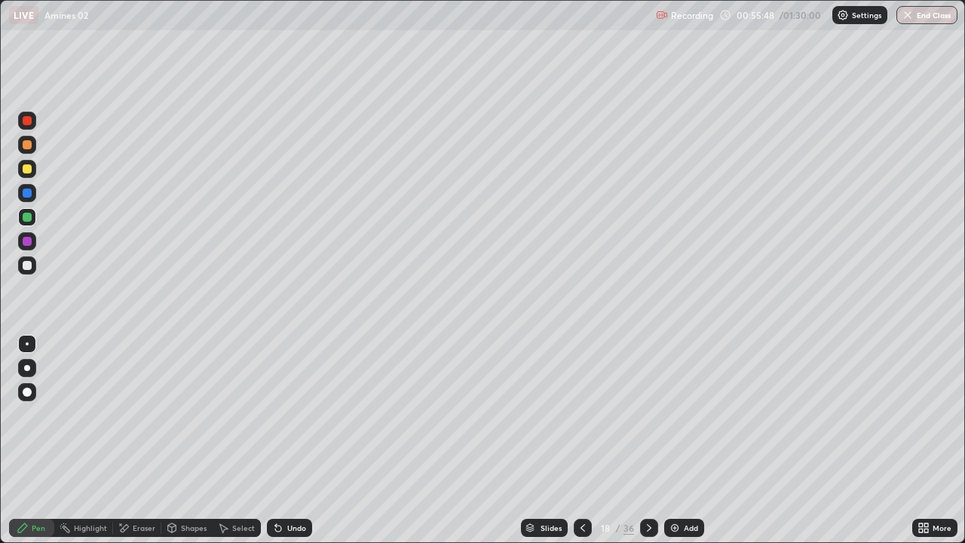
click at [27, 268] on div at bounding box center [27, 265] width 9 height 9
click at [647, 440] on icon at bounding box center [649, 528] width 12 height 12
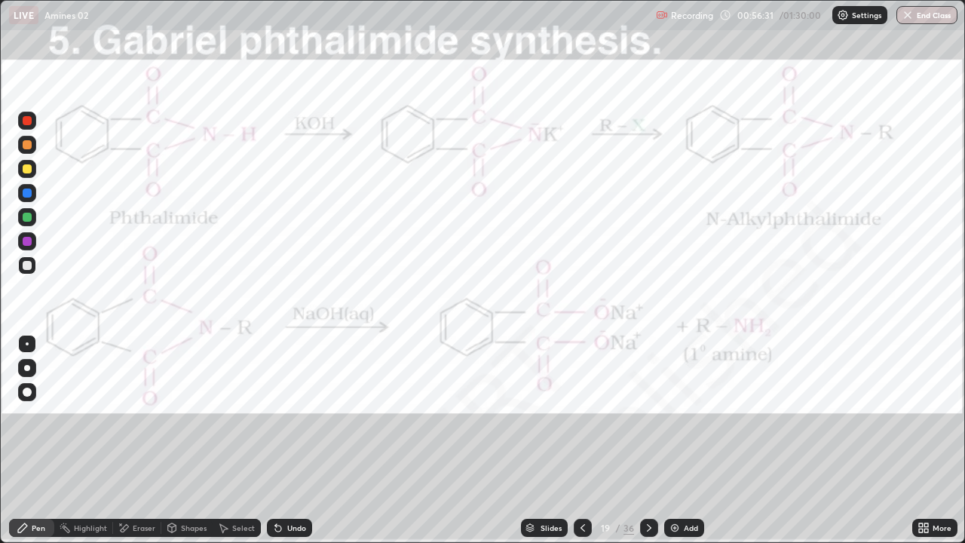
click at [87, 440] on div "Highlight" at bounding box center [90, 528] width 33 height 8
click at [27, 124] on div at bounding box center [27, 120] width 9 height 9
click at [27, 121] on div at bounding box center [27, 120] width 9 height 9
click at [38, 440] on div "Pen" at bounding box center [39, 528] width 14 height 8
click at [676, 440] on img at bounding box center [675, 528] width 12 height 12
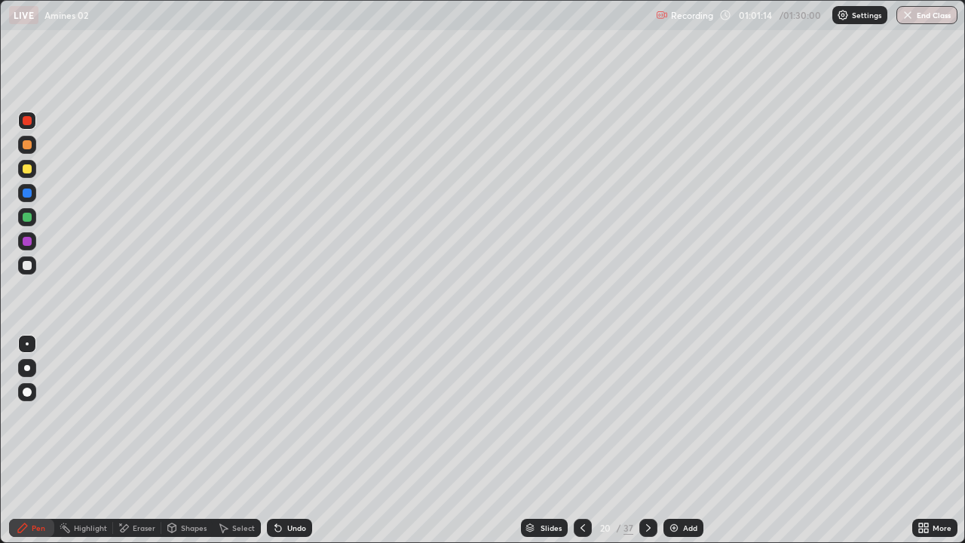
click at [26, 265] on div at bounding box center [27, 265] width 9 height 9
click at [583, 440] on icon at bounding box center [582, 528] width 5 height 8
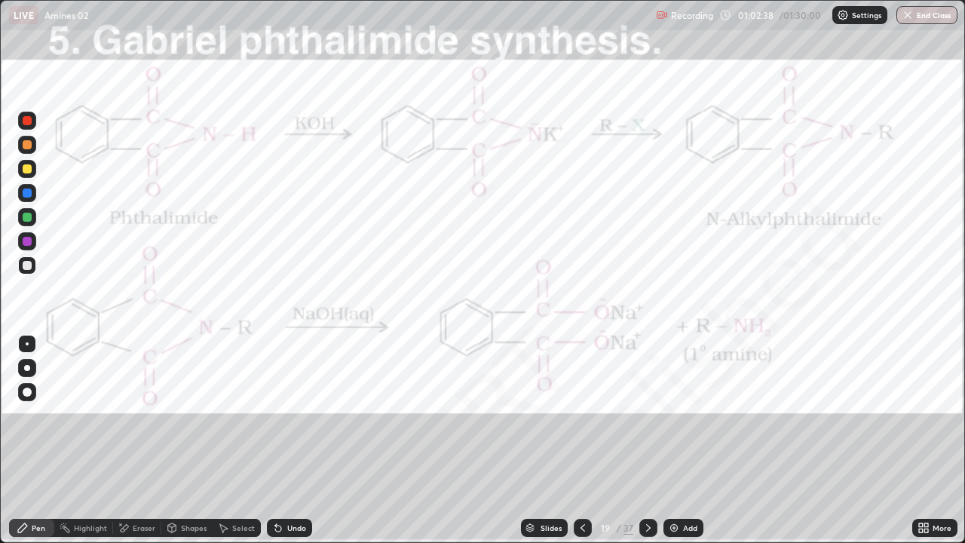
click at [647, 440] on icon at bounding box center [648, 528] width 12 height 12
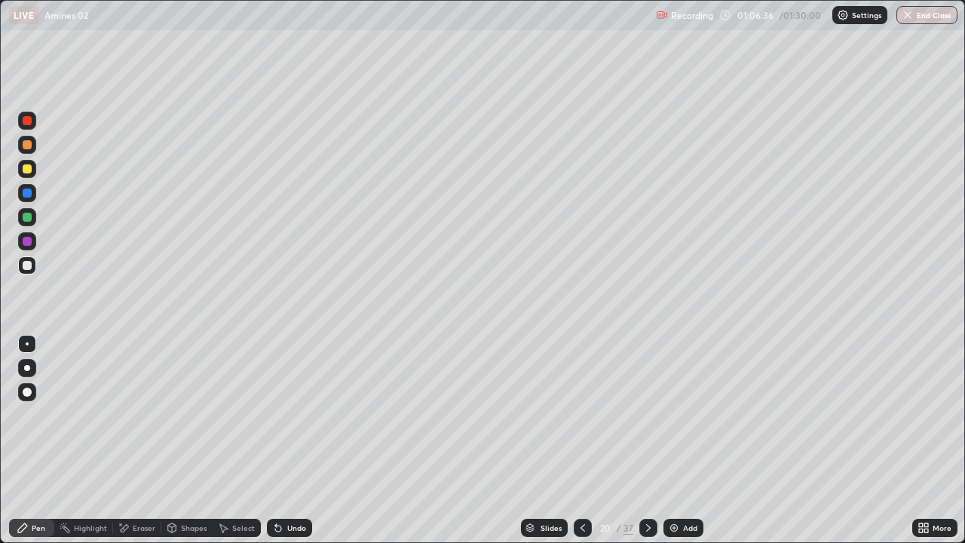
click at [287, 440] on div "Undo" at bounding box center [296, 528] width 19 height 8
click at [283, 440] on div "Undo" at bounding box center [289, 528] width 45 height 18
click at [282, 440] on icon at bounding box center [278, 528] width 12 height 12
click at [283, 440] on div "Undo" at bounding box center [289, 528] width 45 height 18
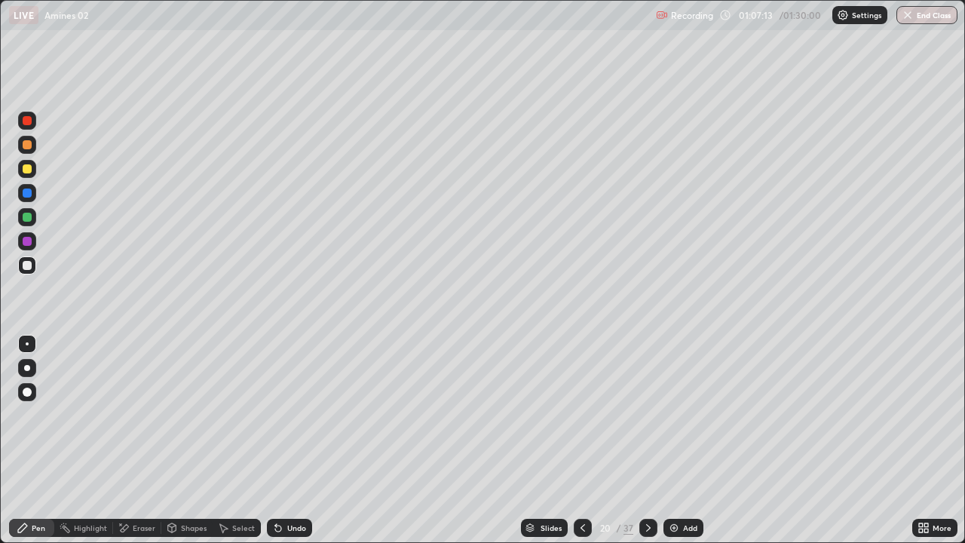
click at [284, 440] on div "Undo" at bounding box center [289, 528] width 45 height 18
click at [285, 440] on div "Undo" at bounding box center [289, 528] width 45 height 18
click at [284, 440] on div "Undo" at bounding box center [289, 528] width 45 height 18
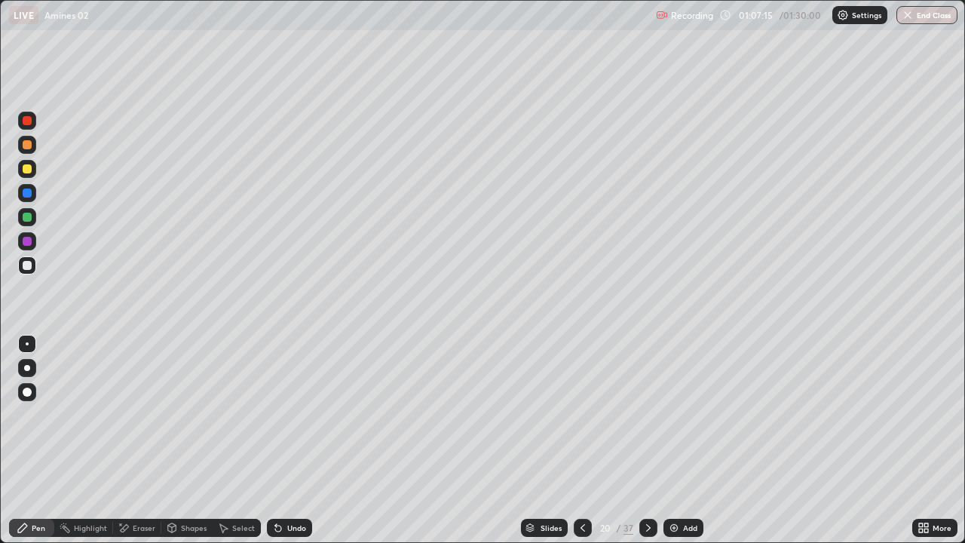
click at [284, 440] on div "Undo" at bounding box center [289, 528] width 45 height 18
click at [286, 440] on div "Undo" at bounding box center [289, 528] width 45 height 18
click at [296, 440] on div "Undo" at bounding box center [296, 528] width 19 height 8
click at [678, 440] on img at bounding box center [674, 528] width 12 height 12
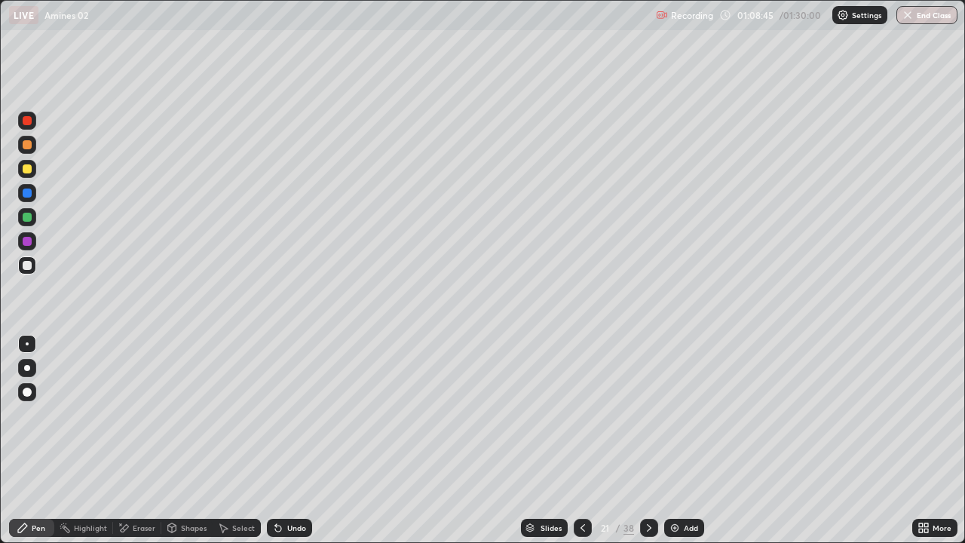
click at [26, 166] on div at bounding box center [27, 168] width 9 height 9
click at [583, 440] on icon at bounding box center [583, 528] width 12 height 12
click at [647, 440] on icon at bounding box center [649, 528] width 12 height 12
click at [33, 269] on div at bounding box center [27, 265] width 18 height 18
click at [287, 440] on div "Undo" at bounding box center [296, 528] width 19 height 8
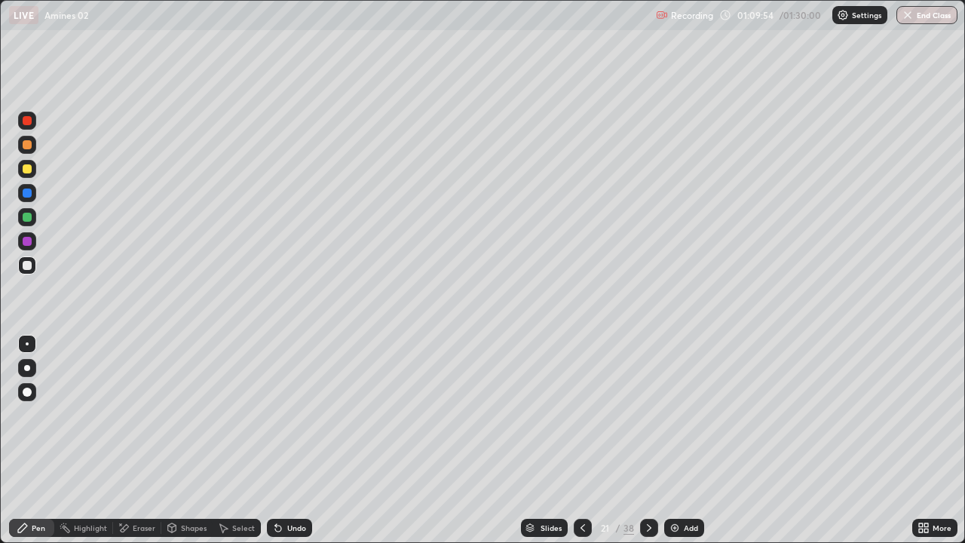
click at [281, 440] on icon at bounding box center [278, 528] width 12 height 12
click at [283, 440] on div "Undo" at bounding box center [289, 528] width 45 height 18
click at [675, 440] on img at bounding box center [675, 528] width 12 height 12
click at [33, 268] on div at bounding box center [27, 265] width 18 height 18
click at [299, 440] on div "Undo" at bounding box center [289, 528] width 45 height 18
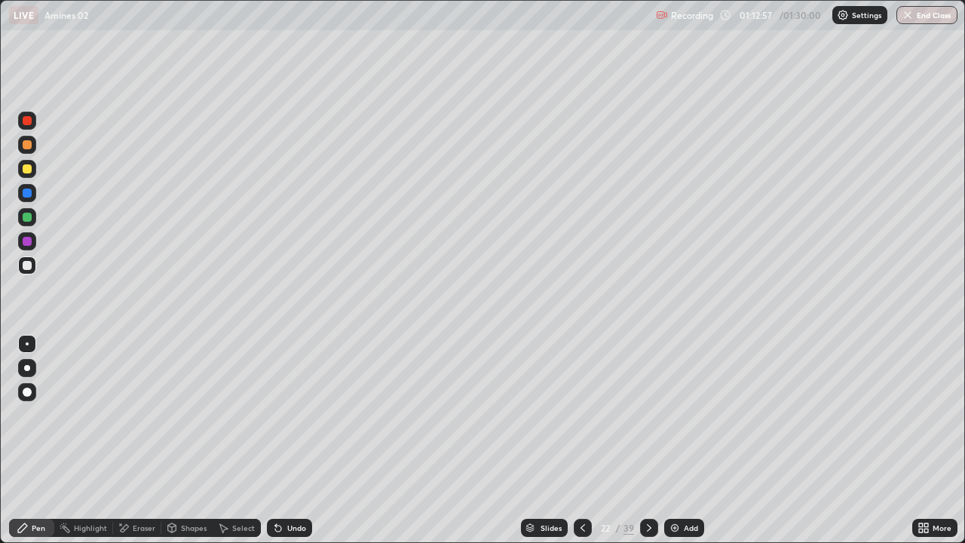
click at [292, 440] on div "Undo" at bounding box center [296, 528] width 19 height 8
click at [294, 440] on div "Undo" at bounding box center [296, 528] width 19 height 8
click at [292, 440] on div "Undo" at bounding box center [296, 528] width 19 height 8
click at [289, 440] on div "Undo" at bounding box center [296, 528] width 19 height 8
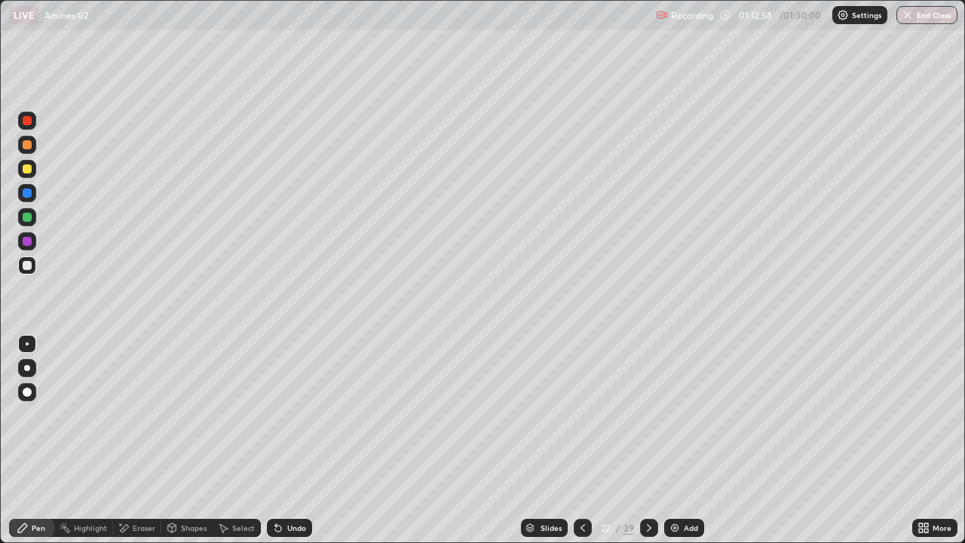
click at [287, 440] on div "Undo" at bounding box center [296, 528] width 19 height 8
click at [283, 440] on div "Undo" at bounding box center [289, 528] width 45 height 18
click at [292, 440] on div "Undo" at bounding box center [296, 528] width 19 height 8
click at [581, 440] on icon at bounding box center [583, 528] width 12 height 12
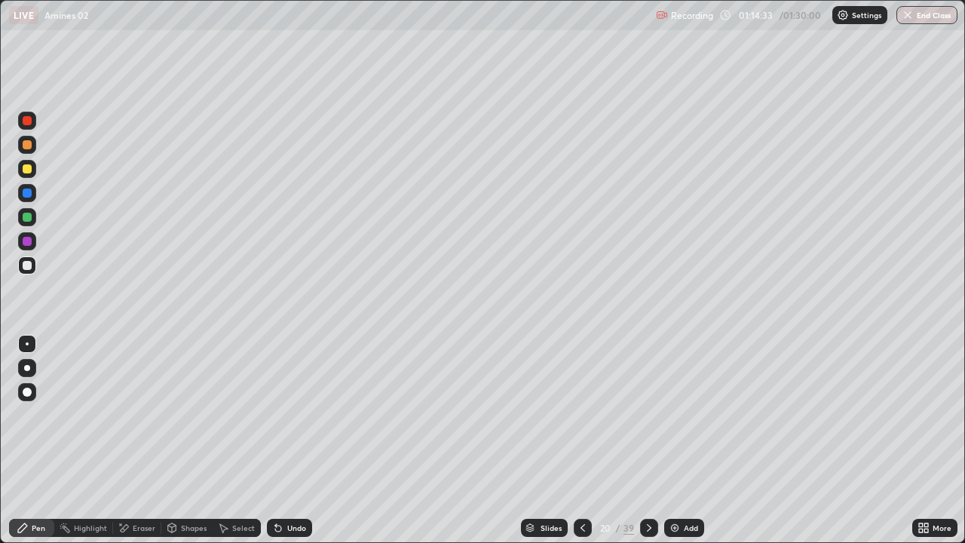
click at [578, 440] on icon at bounding box center [583, 528] width 12 height 12
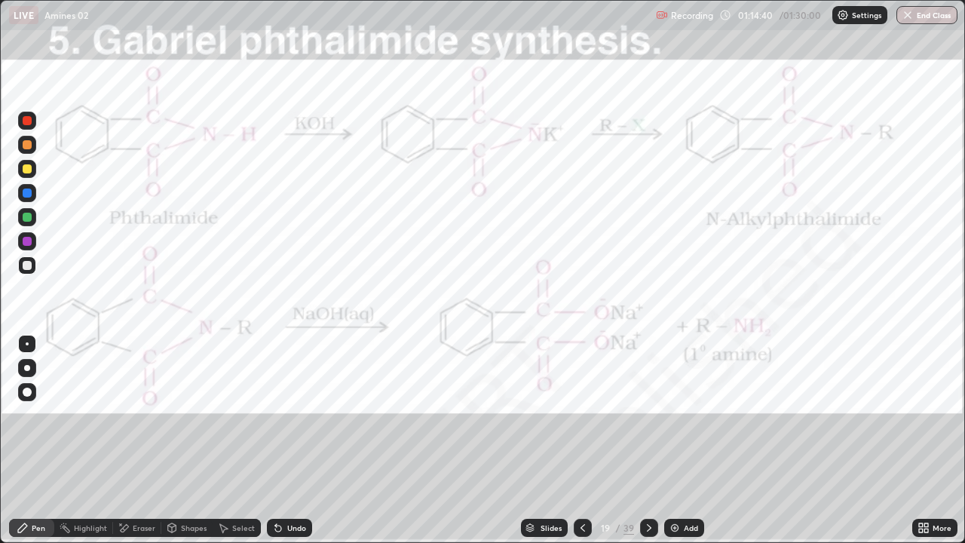
click at [647, 440] on icon at bounding box center [649, 528] width 12 height 12
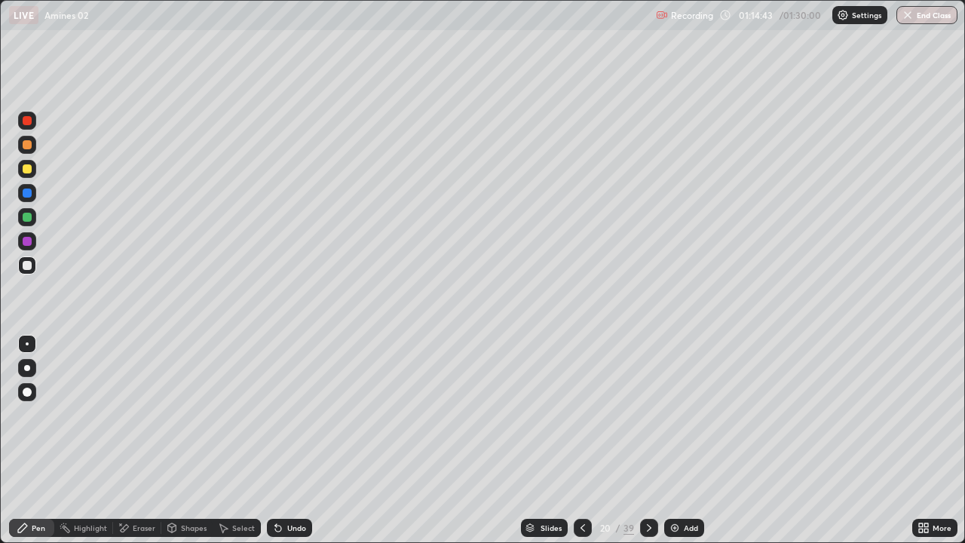
click at [581, 440] on icon at bounding box center [583, 528] width 12 height 12
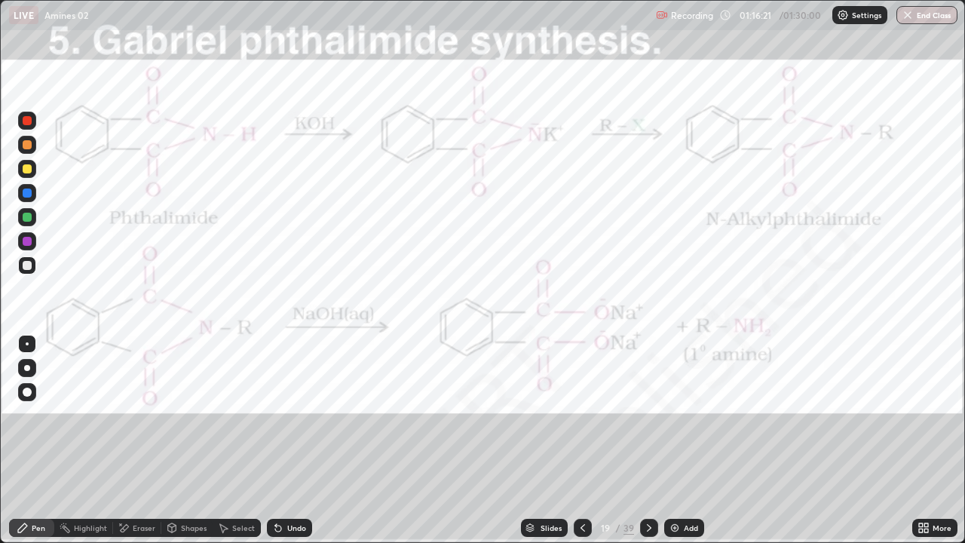
click at [645, 440] on div at bounding box center [649, 528] width 18 height 18
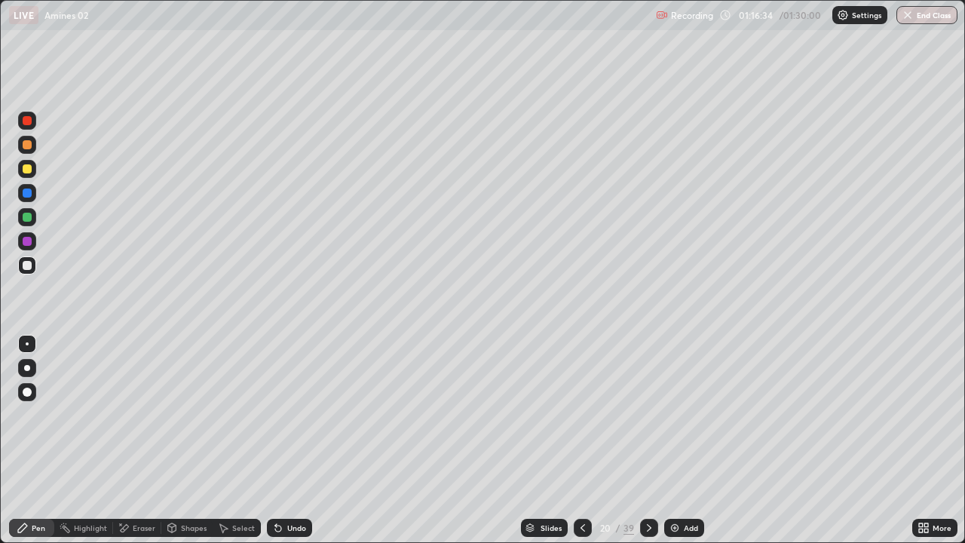
click at [647, 440] on icon at bounding box center [649, 528] width 12 height 12
click at [647, 440] on icon at bounding box center [649, 528] width 5 height 8
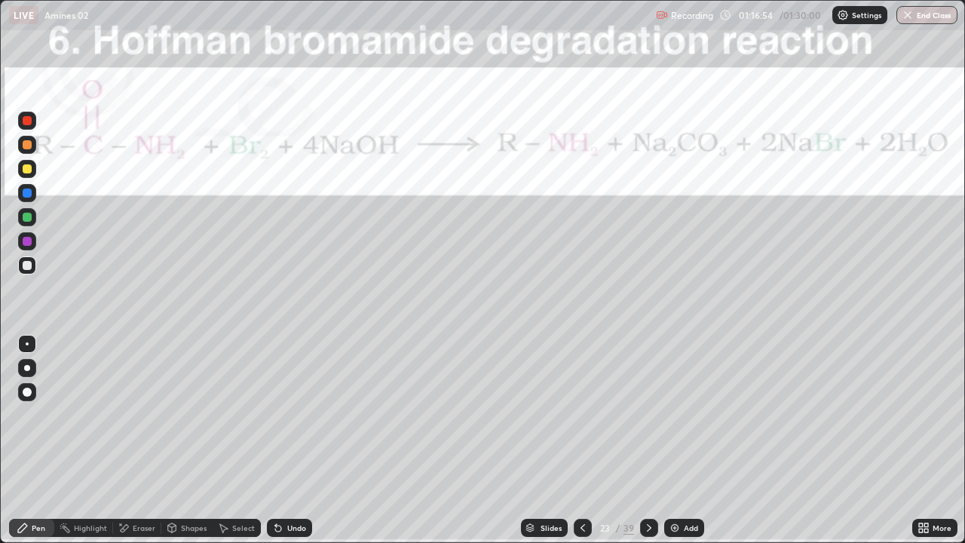
click at [560, 440] on div "Slides" at bounding box center [544, 528] width 47 height 18
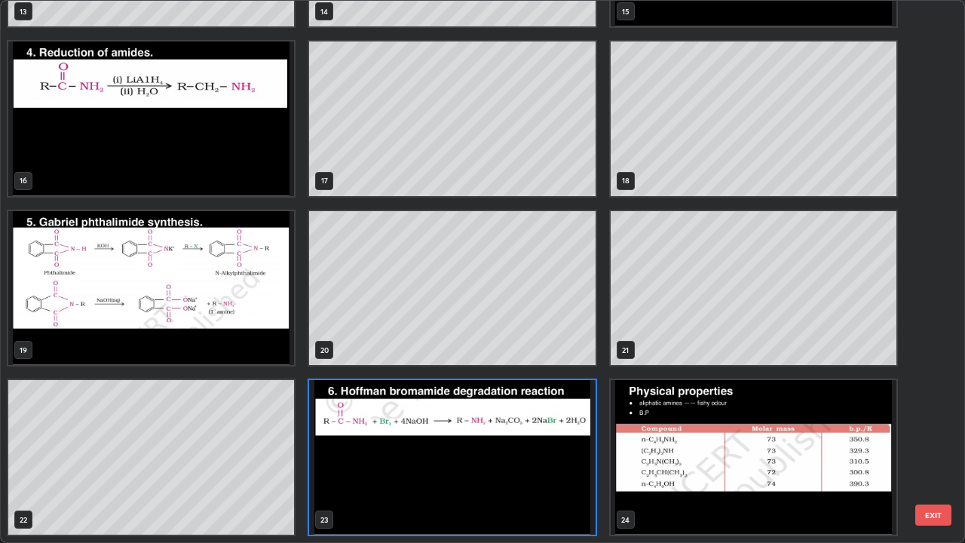
scroll to position [537, 956]
click at [577, 440] on img "grid" at bounding box center [452, 457] width 286 height 155
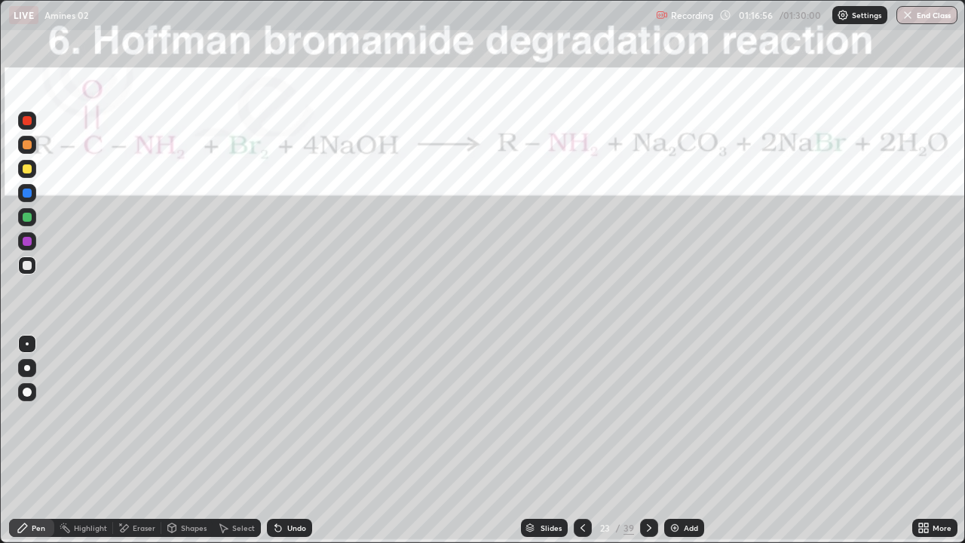
click at [588, 440] on div at bounding box center [583, 528] width 18 height 18
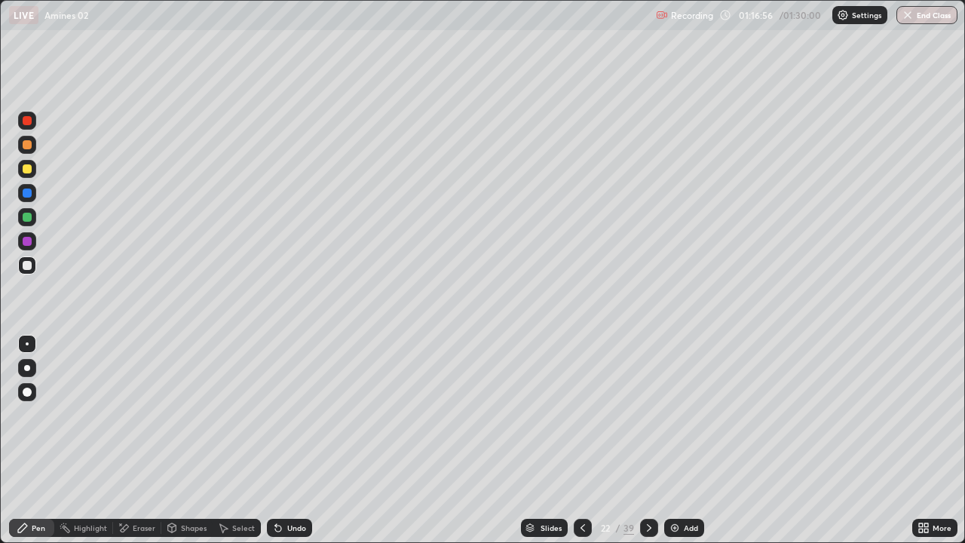
click at [589, 440] on div at bounding box center [583, 528] width 18 height 18
click at [581, 440] on icon at bounding box center [583, 528] width 12 height 12
click at [583, 440] on icon at bounding box center [583, 528] width 12 height 12
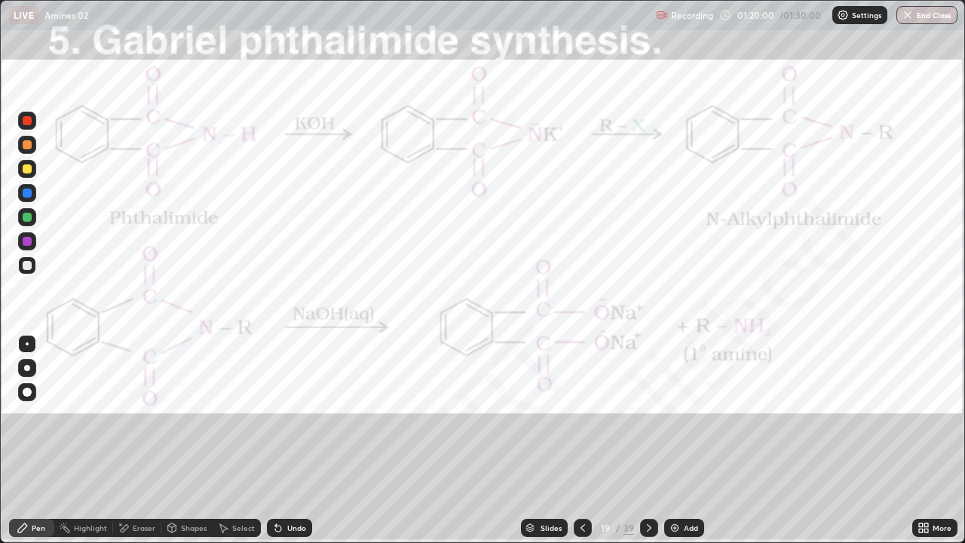
click at [647, 440] on icon at bounding box center [649, 528] width 12 height 12
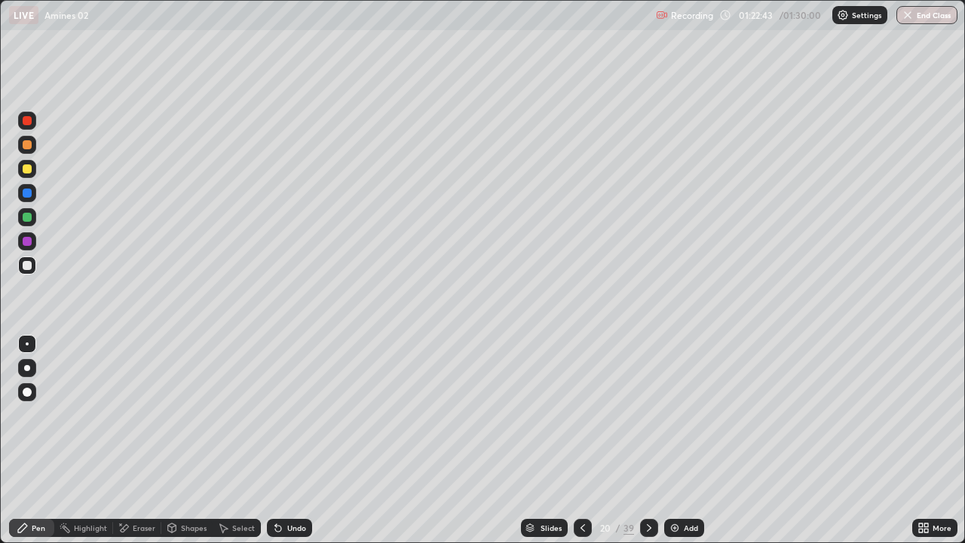
click at [947, 15] on button "End Class" at bounding box center [926, 15] width 61 height 18
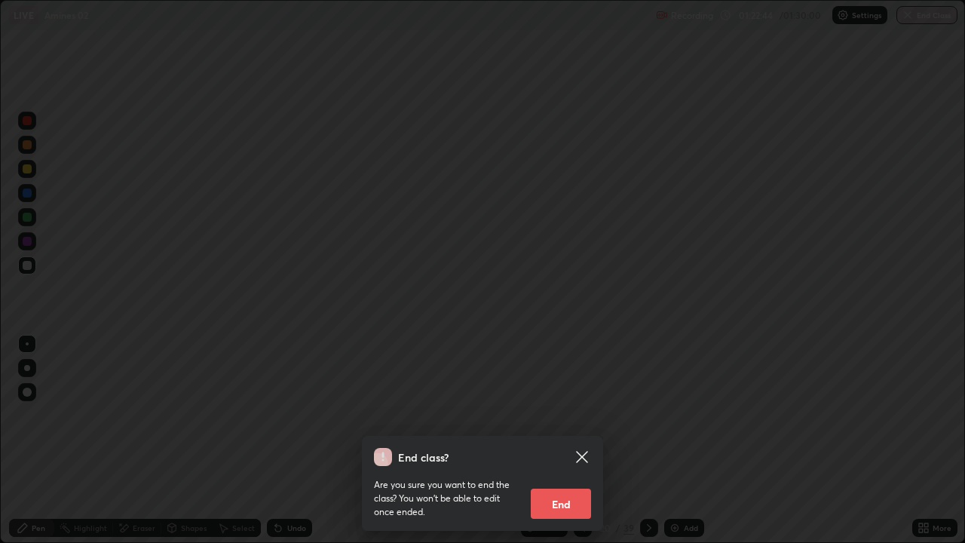
click at [558, 440] on button "End" at bounding box center [561, 503] width 60 height 30
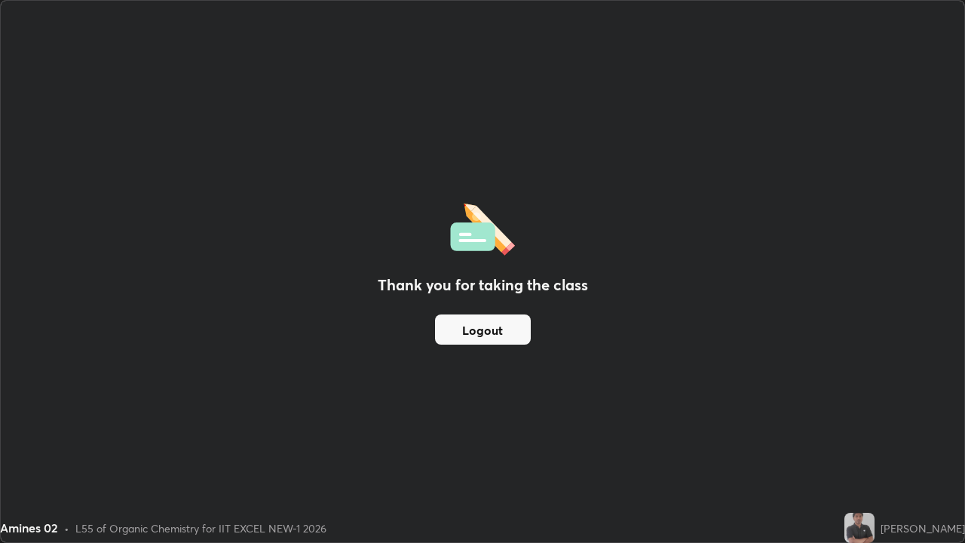
click at [504, 326] on button "Logout" at bounding box center [483, 329] width 96 height 30
